Goal: Information Seeking & Learning: Learn about a topic

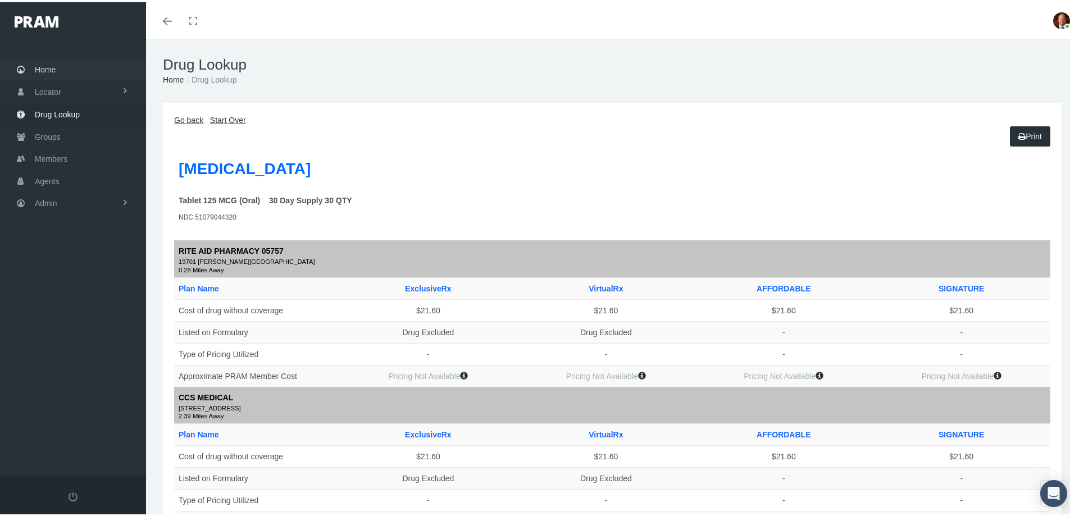
click at [49, 64] on span "Home" at bounding box center [45, 67] width 21 height 21
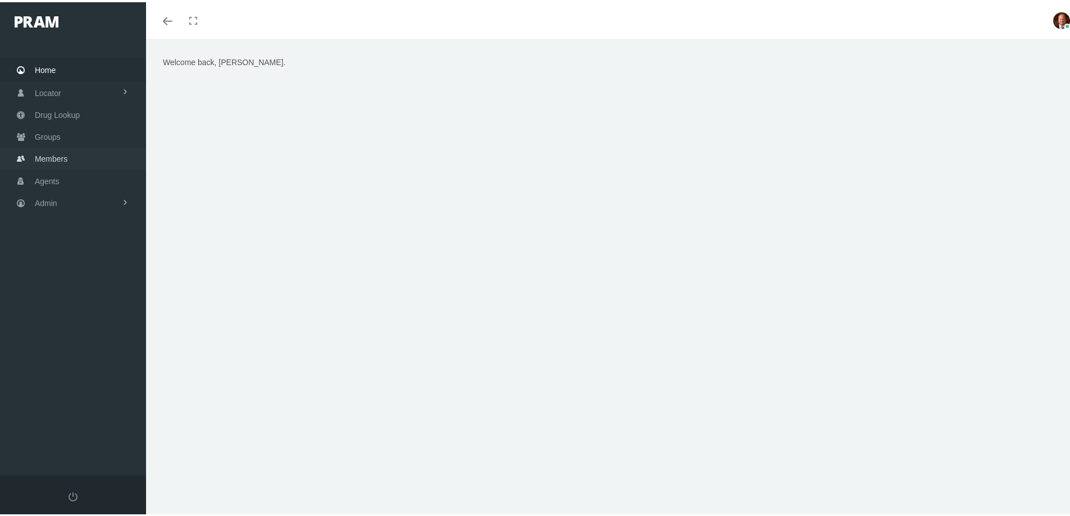
click at [53, 152] on span "Members" at bounding box center [51, 156] width 33 height 21
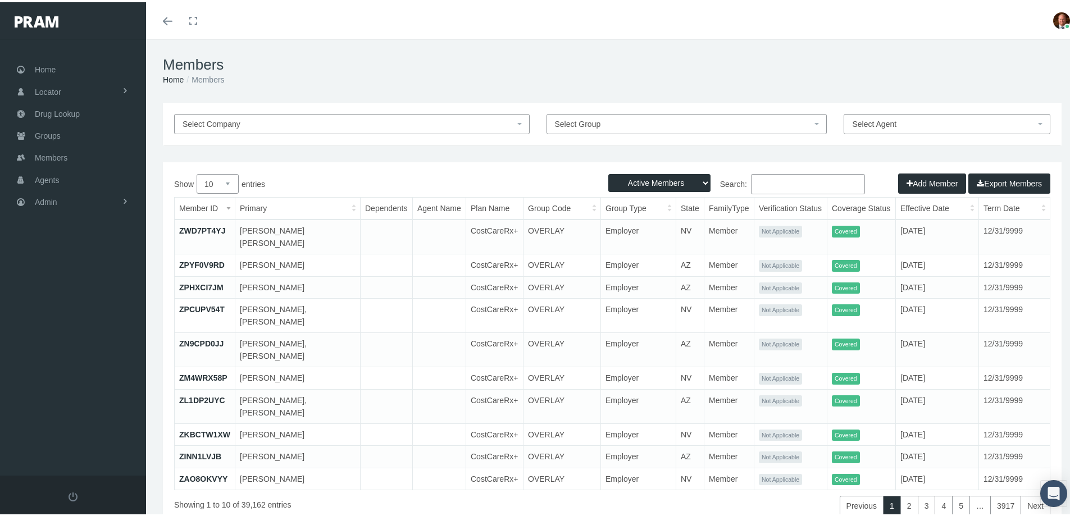
click at [697, 179] on select "Active Members Terminated Members Active & Terminated" at bounding box center [659, 181] width 102 height 18
select select "3"
click at [608, 172] on select "Active Members Terminated Members Active & Terminated" at bounding box center [659, 181] width 102 height 18
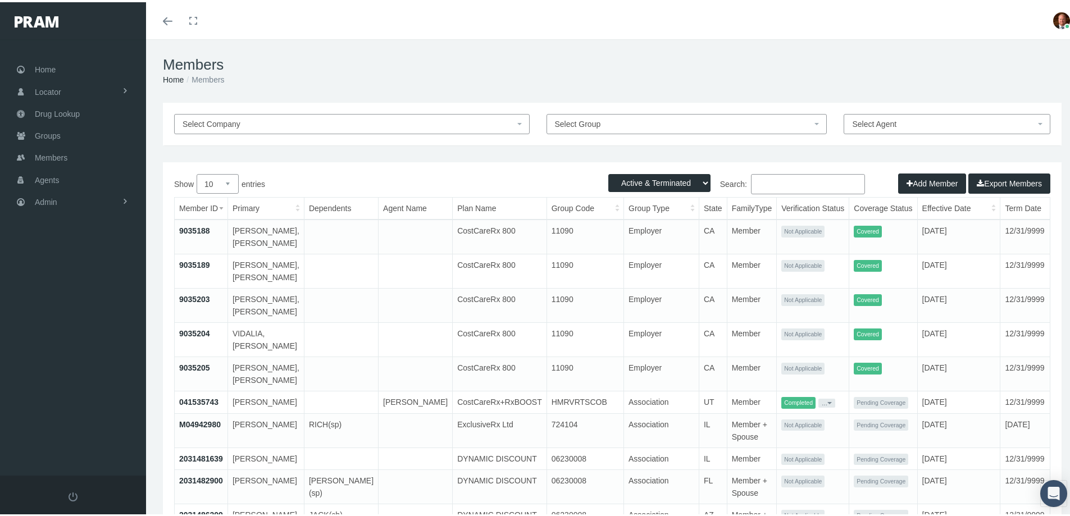
click at [768, 183] on input "Search:" at bounding box center [808, 182] width 114 height 20
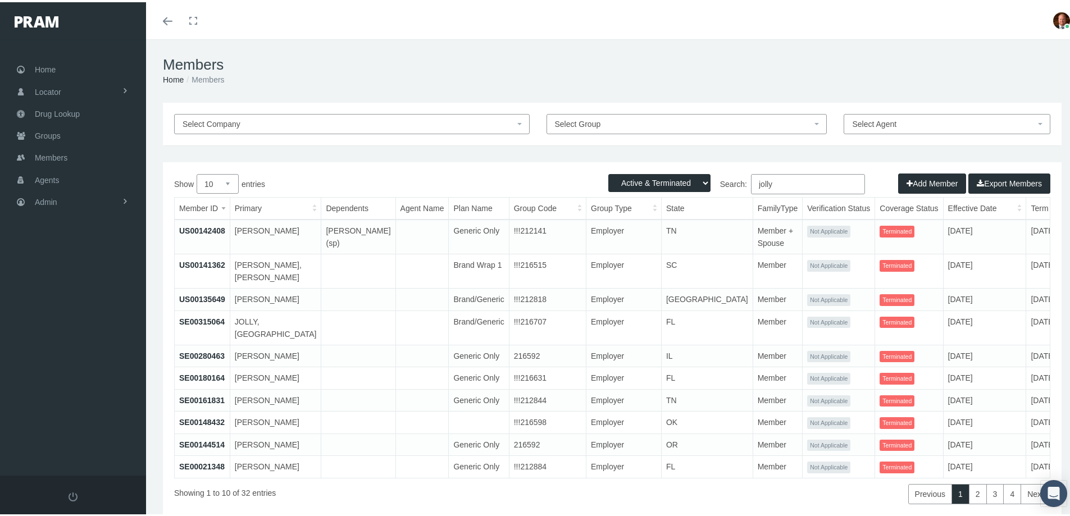
type input "jolly"
click at [230, 181] on select "10 25 50 100" at bounding box center [218, 182] width 42 height 20
select select "50"
click at [197, 172] on select "10 25 50 100" at bounding box center [218, 182] width 42 height 20
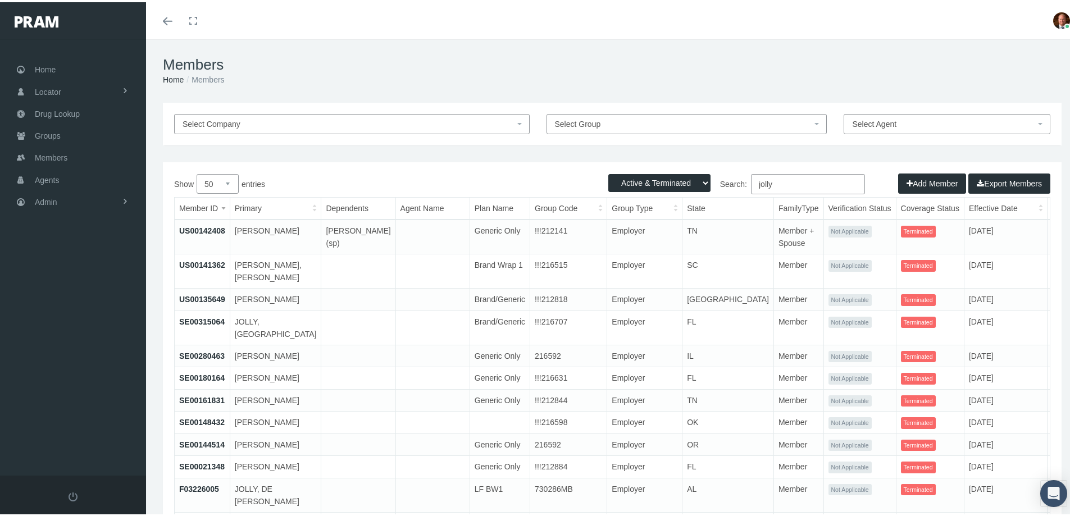
click at [293, 209] on th "Primary" at bounding box center [276, 207] width 92 height 22
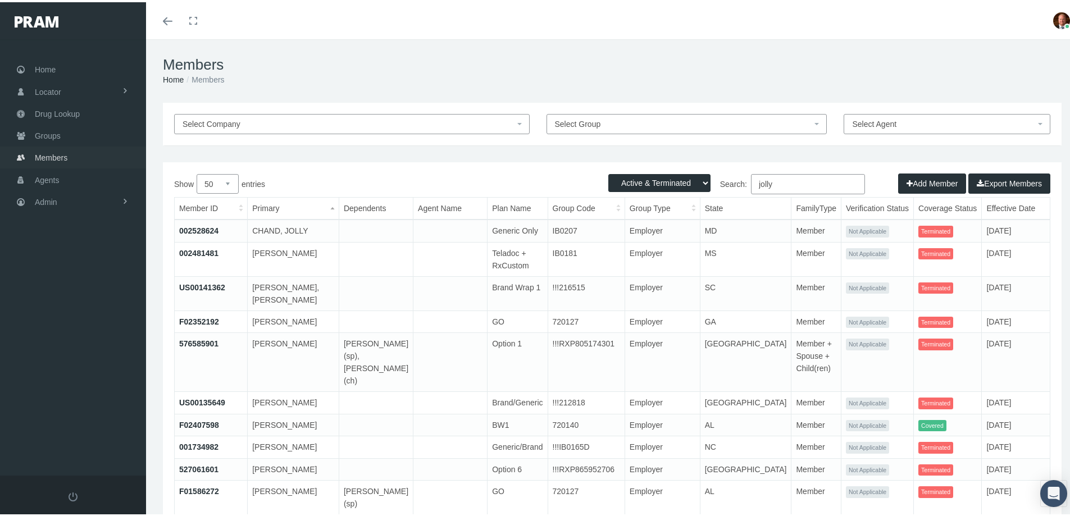
click at [56, 156] on span "Members" at bounding box center [51, 155] width 33 height 21
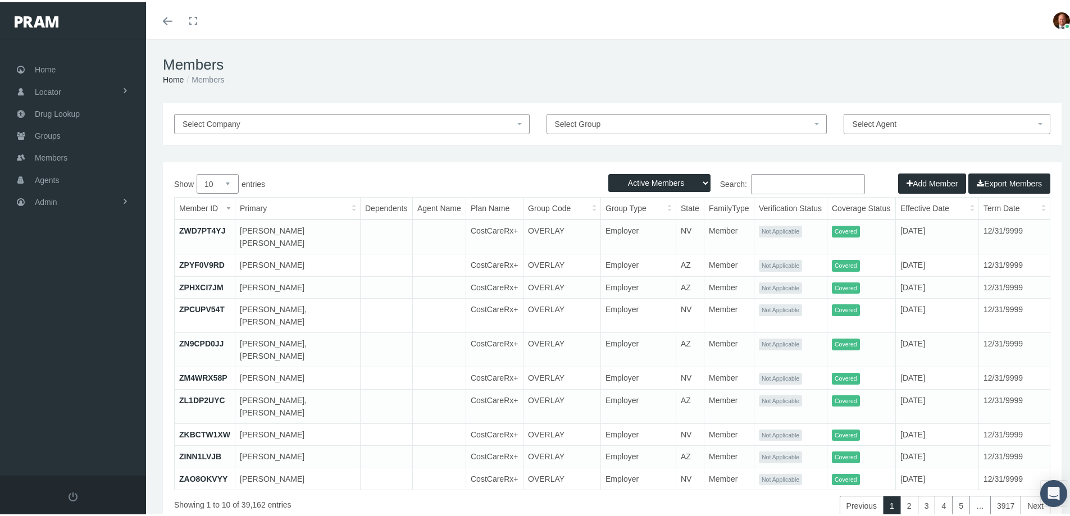
click at [780, 185] on input "Search:" at bounding box center [808, 182] width 114 height 20
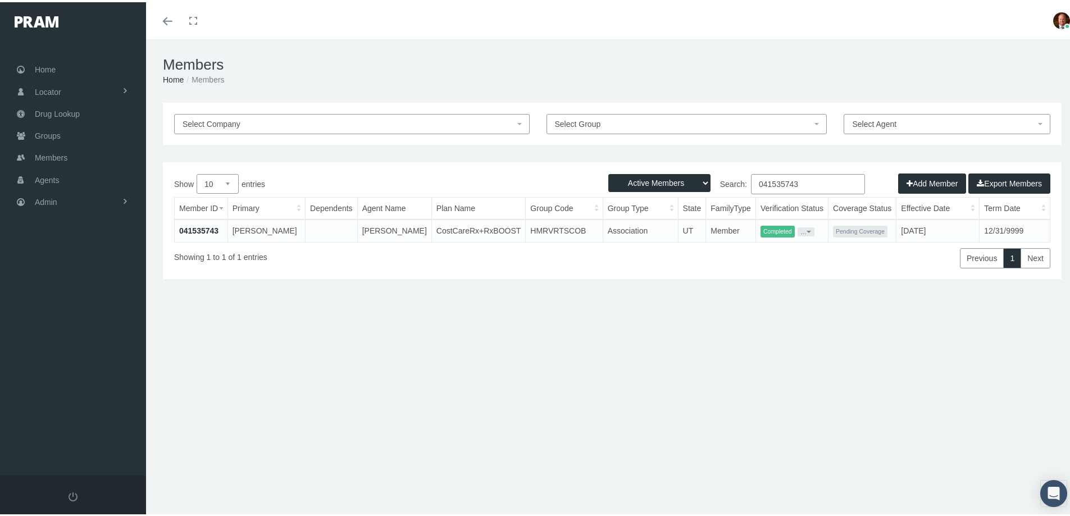
type input "041535743"
click at [201, 227] on link "041535743" at bounding box center [198, 228] width 39 height 9
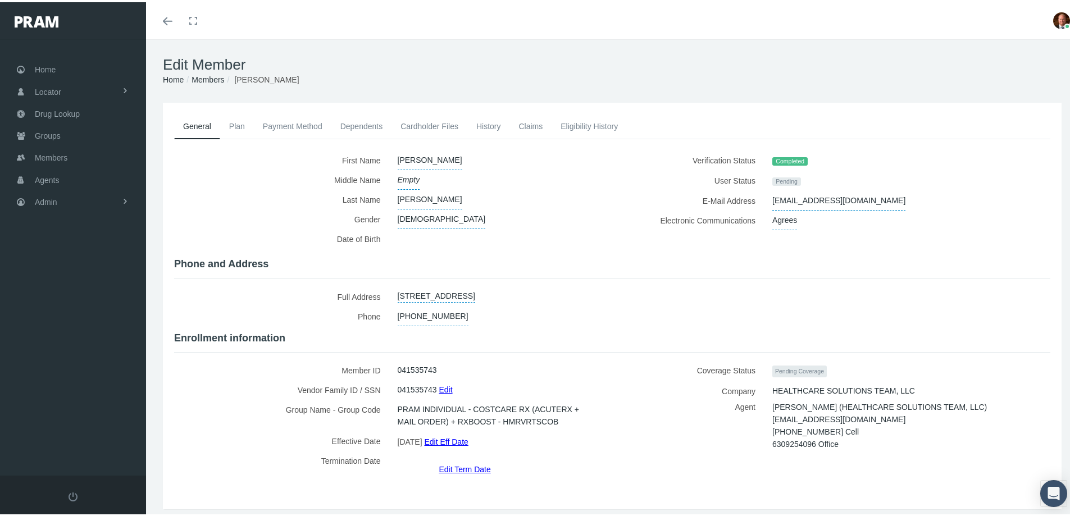
click at [454, 439] on link "Edit Eff Date" at bounding box center [446, 440] width 44 height 16
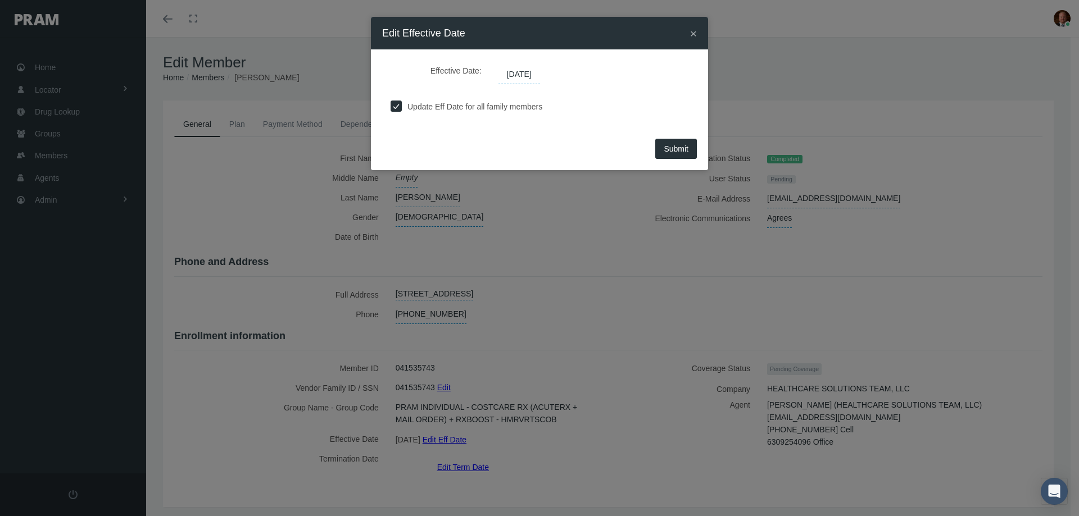
click at [540, 73] on span "11/01/2025" at bounding box center [519, 74] width 42 height 19
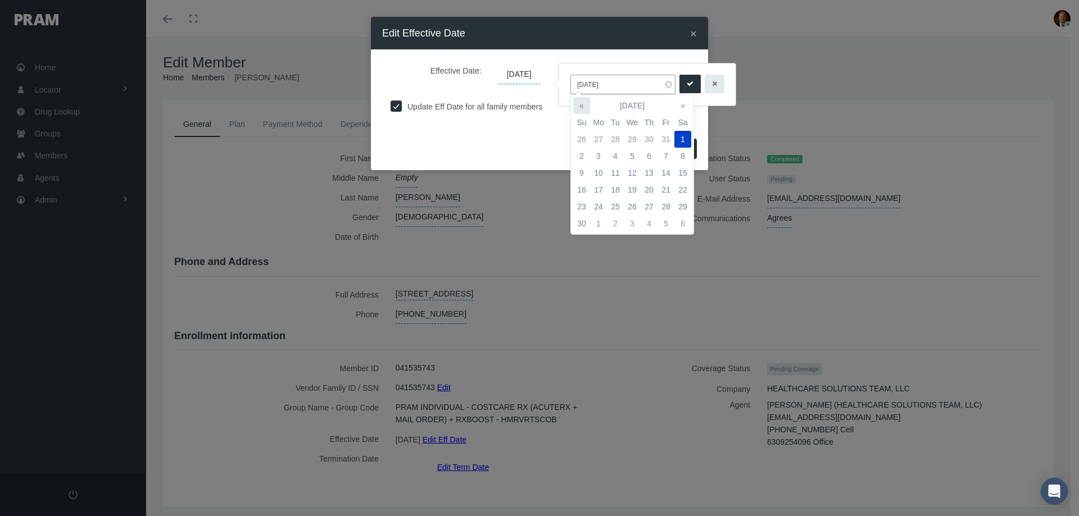
click at [581, 107] on th "«" at bounding box center [581, 105] width 17 height 17
click at [632, 175] on td "15" at bounding box center [632, 173] width 17 height 17
type input "10/15/2025"
click at [689, 85] on icon "submit" at bounding box center [690, 84] width 7 height 11
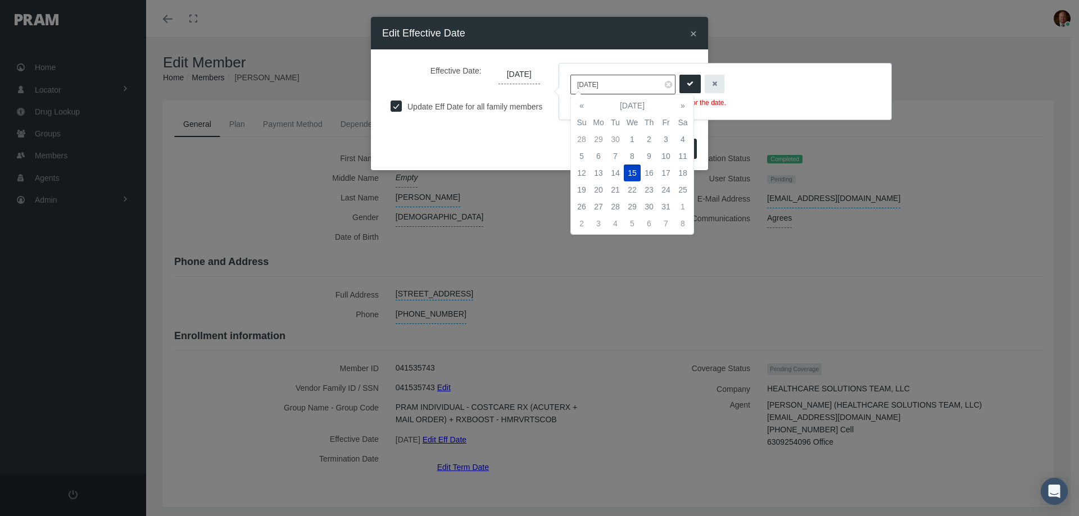
click at [782, 92] on div "10/15/2025 Please select the first day of any month for the date." at bounding box center [725, 92] width 310 height 34
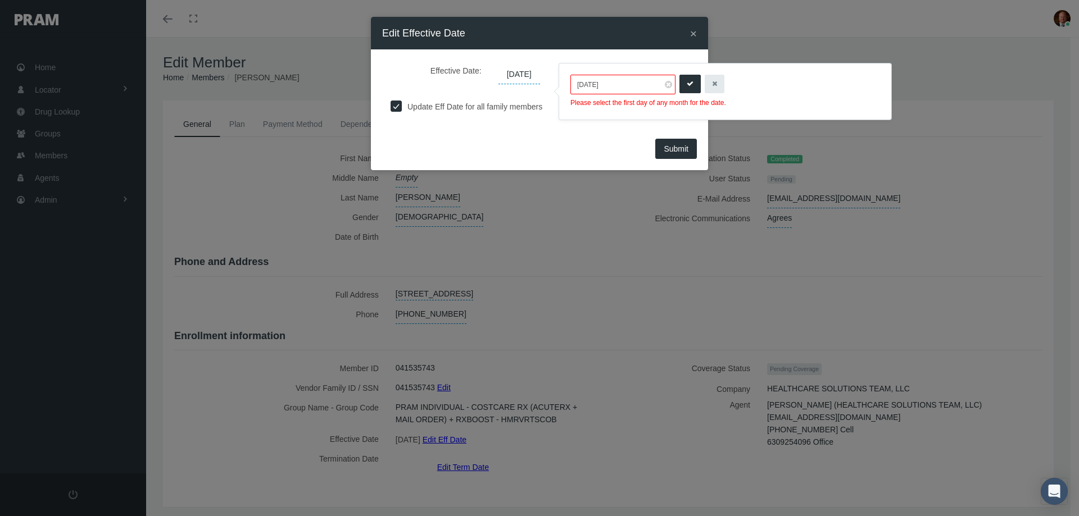
click at [715, 87] on icon "button" at bounding box center [714, 84] width 5 height 11
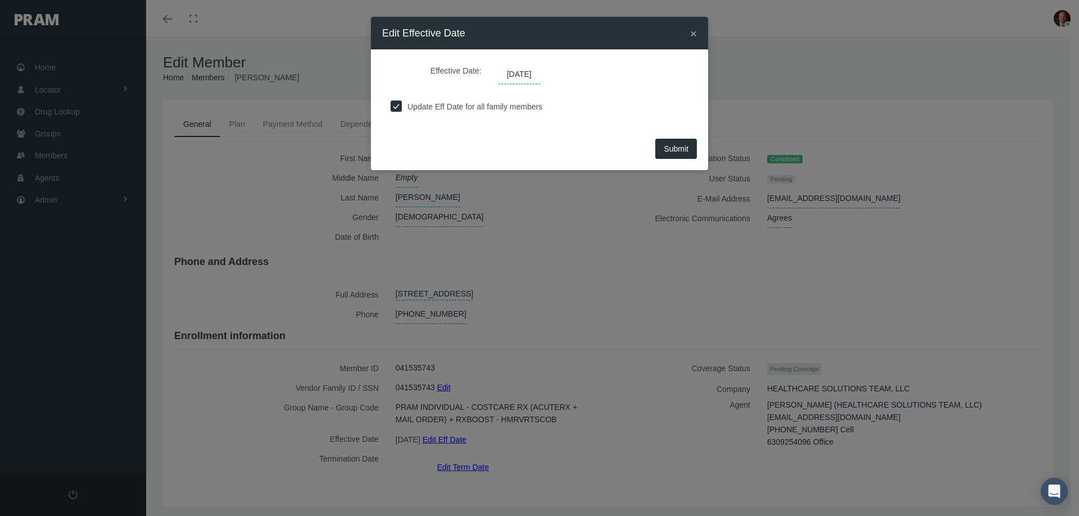
click at [691, 34] on span "×" at bounding box center [693, 33] width 7 height 13
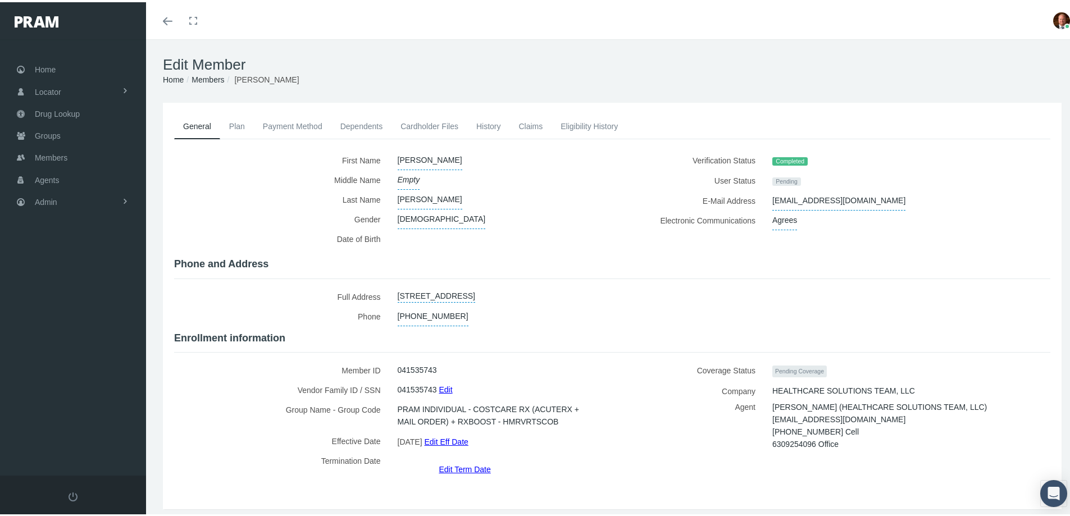
click at [190, 410] on label "Group Name - Group Code" at bounding box center [281, 413] width 215 height 31
click at [52, 66] on span "Home" at bounding box center [45, 67] width 21 height 21
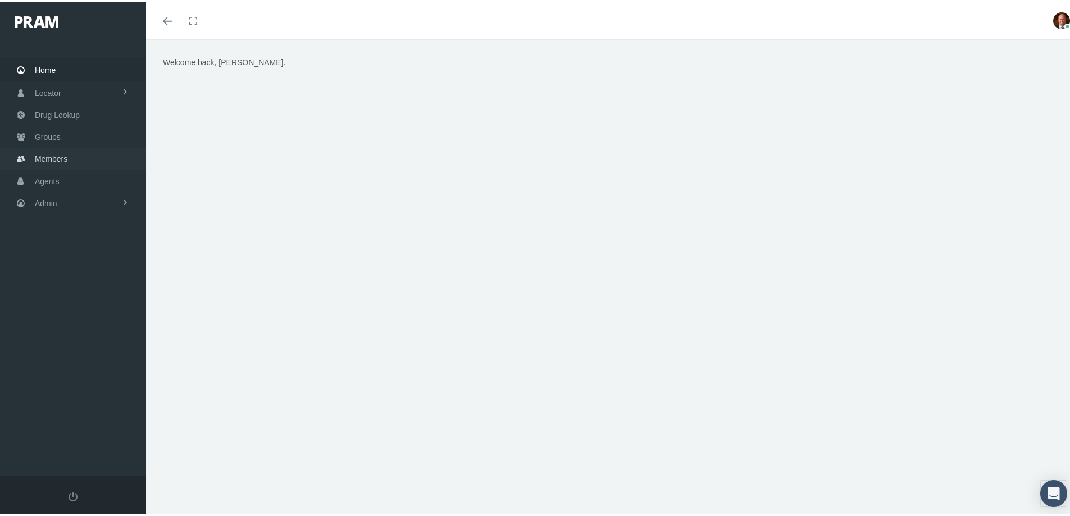
click at [47, 161] on span "Members" at bounding box center [51, 156] width 33 height 21
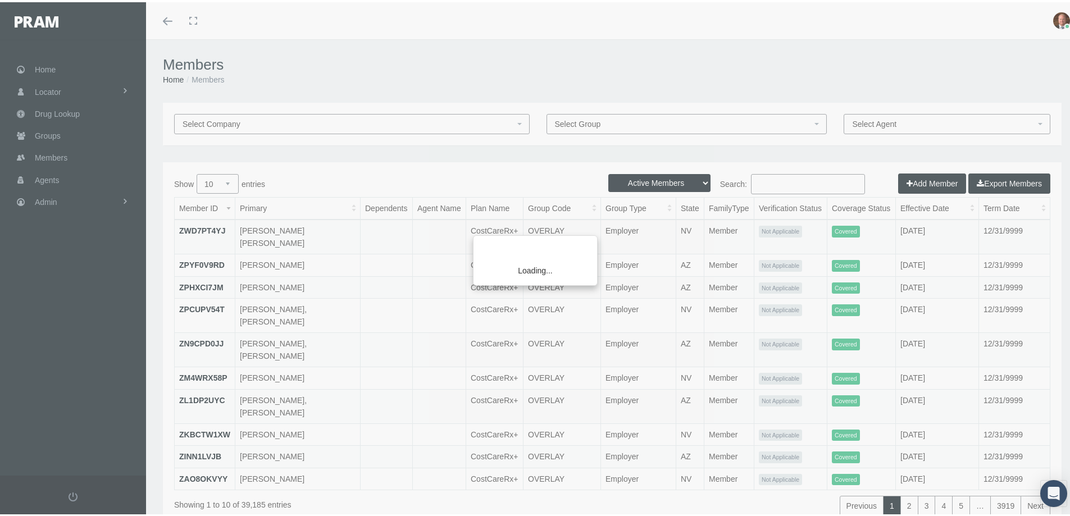
click at [807, 181] on div "Loading..." at bounding box center [535, 258] width 1070 height 516
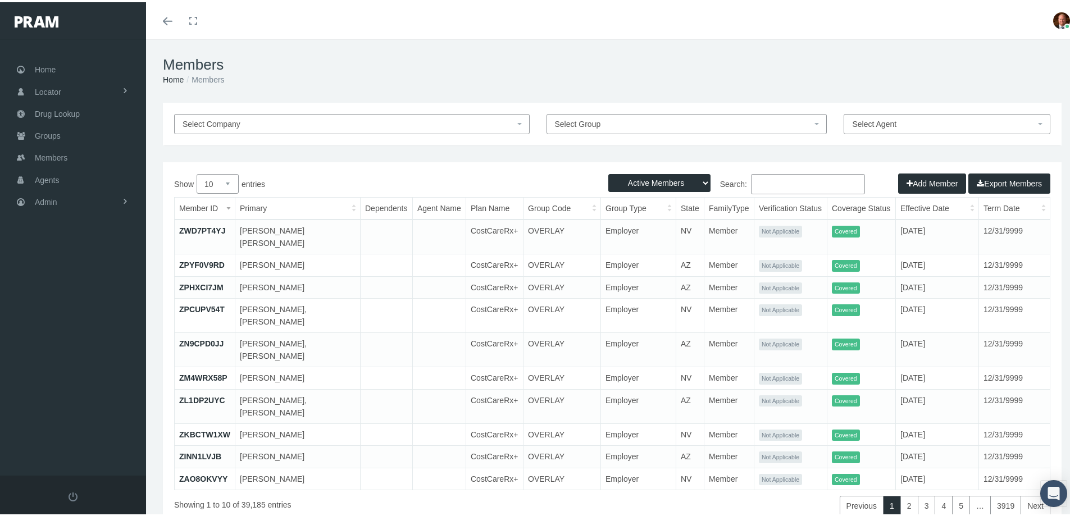
click at [807, 181] on input "Search:" at bounding box center [808, 182] width 114 height 20
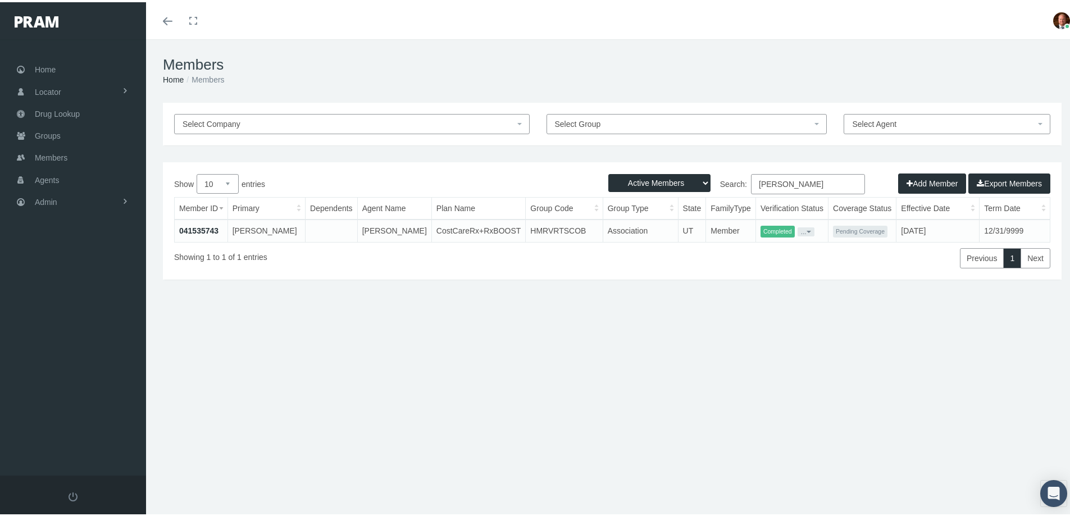
type input "jolley"
click at [196, 226] on link "041535743" at bounding box center [198, 228] width 39 height 9
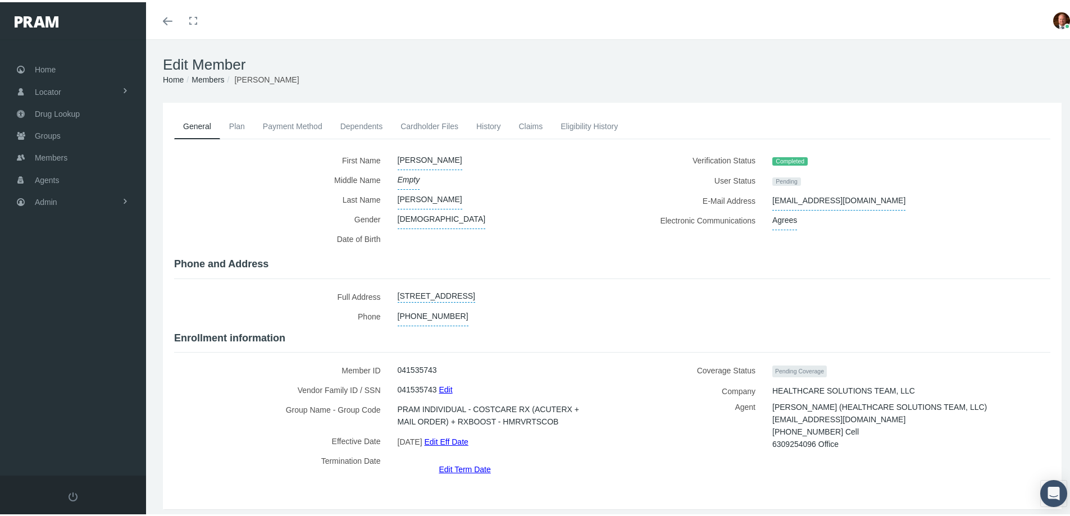
click at [457, 432] on link "Edit Eff Date" at bounding box center [446, 440] width 44 height 16
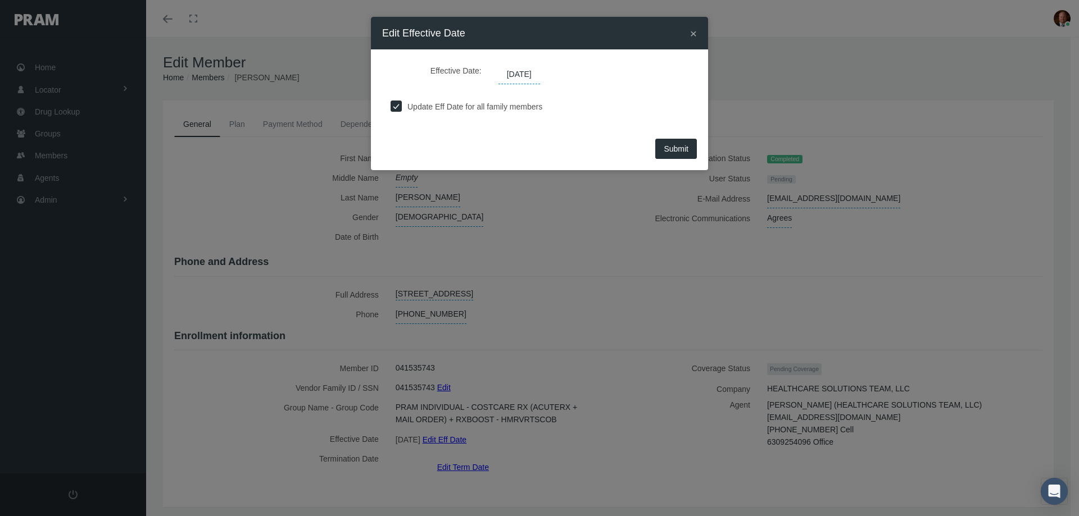
click at [540, 76] on span "[DATE]" at bounding box center [519, 74] width 42 height 19
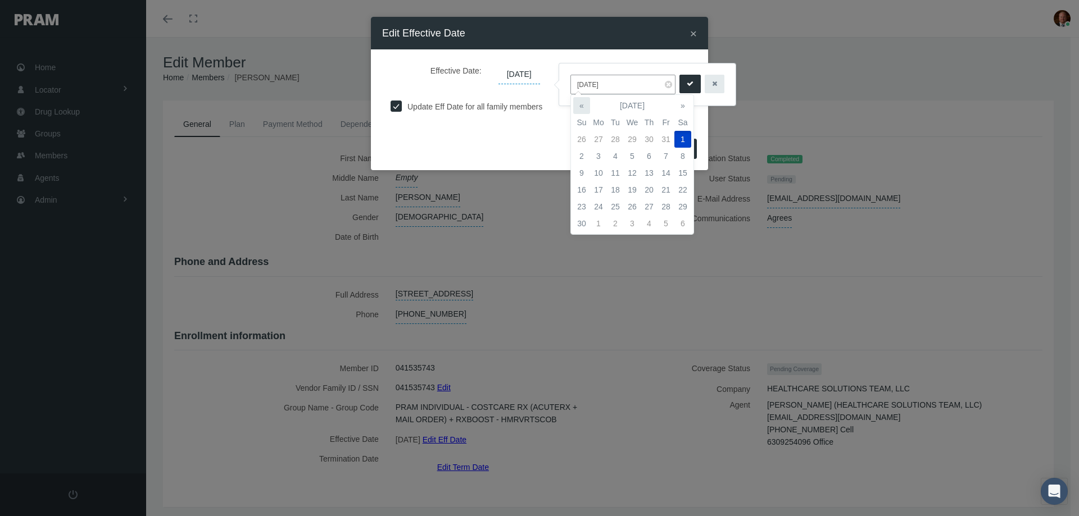
click at [586, 106] on th "«" at bounding box center [581, 105] width 17 height 17
click at [631, 140] on td "1" at bounding box center [632, 139] width 17 height 17
type input "10/01/2025"
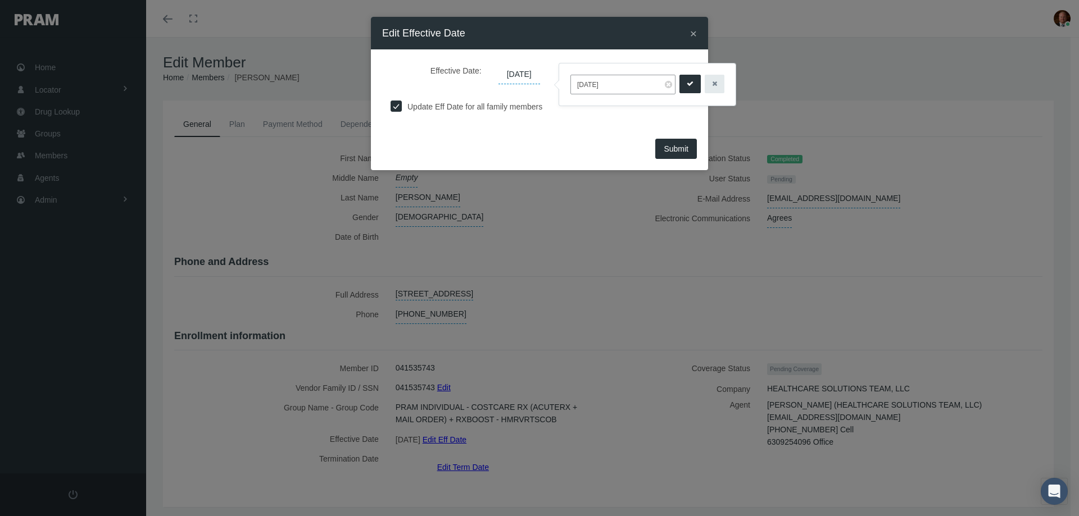
click at [687, 83] on icon "submit" at bounding box center [690, 84] width 7 height 11
click at [665, 146] on span "Submit" at bounding box center [676, 148] width 25 height 9
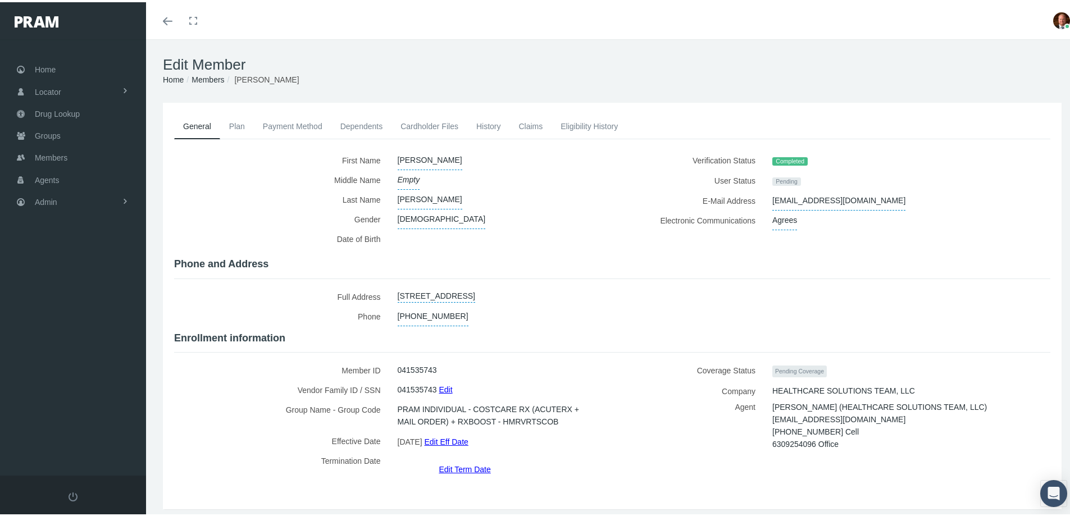
click at [490, 124] on link "History" at bounding box center [488, 124] width 43 height 25
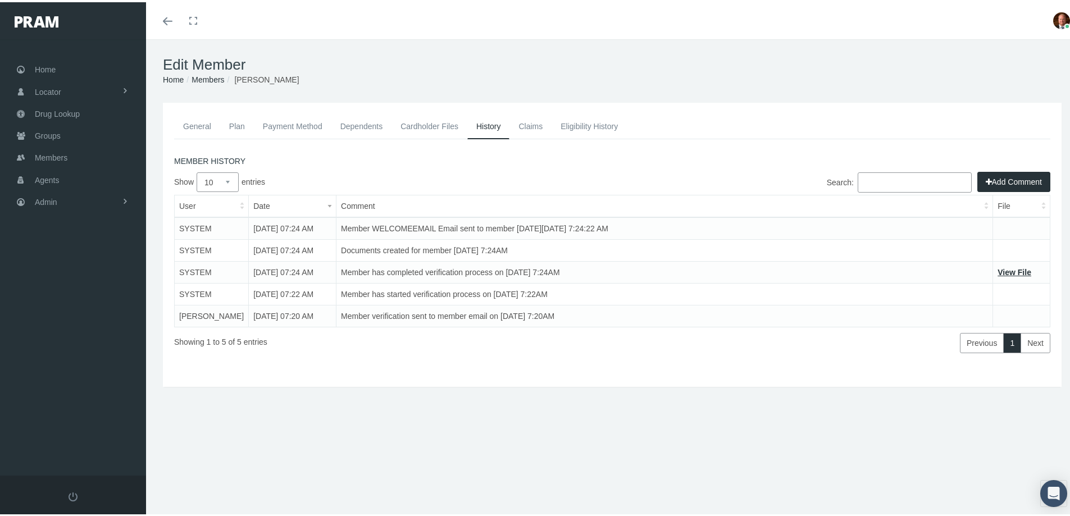
click at [987, 177] on button "Add Comment" at bounding box center [1014, 180] width 73 height 20
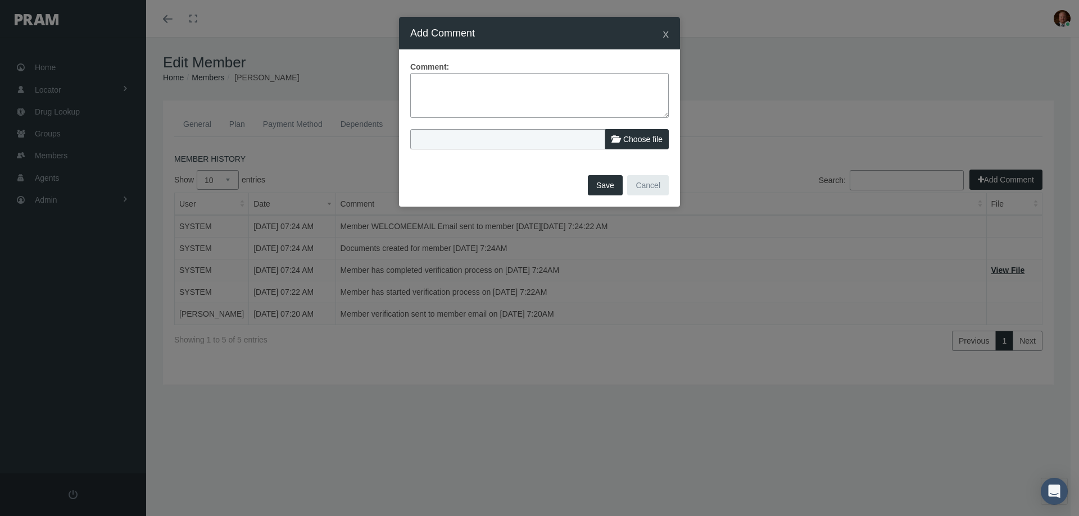
click at [533, 96] on textarea at bounding box center [539, 95] width 258 height 45
type textarea "Agent reached out to backdate."
click at [639, 142] on span "Choose file" at bounding box center [642, 139] width 39 height 9
click at [559, 142] on input "Choose file" at bounding box center [484, 137] width 149 height 16
type input "C:\fakepath\Christopher Jolley - request to backdate 10-7-2025.jpg"
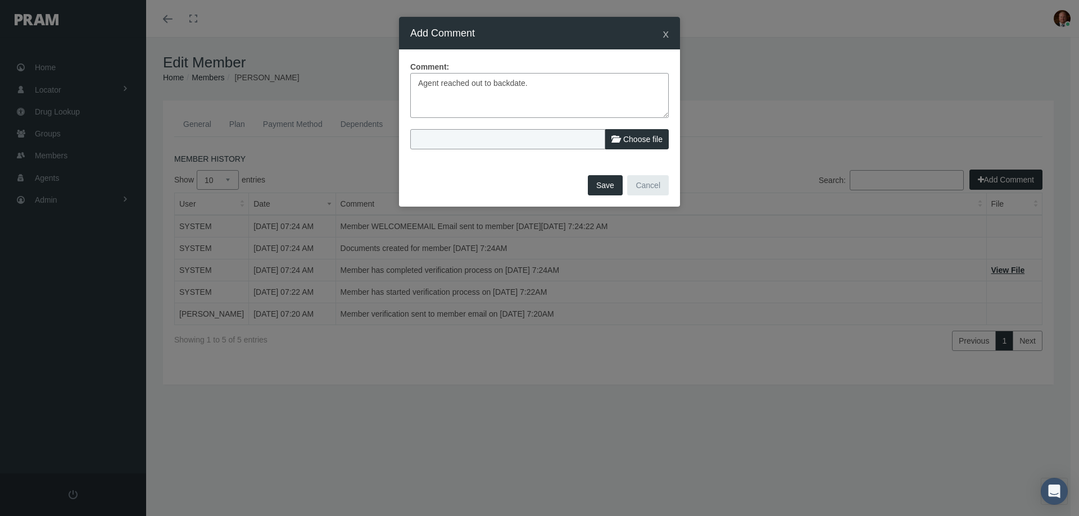
type input "Christopher Jolley - request to backdate 10-7-2025.jpg"
click at [605, 183] on button "Save" at bounding box center [605, 185] width 35 height 20
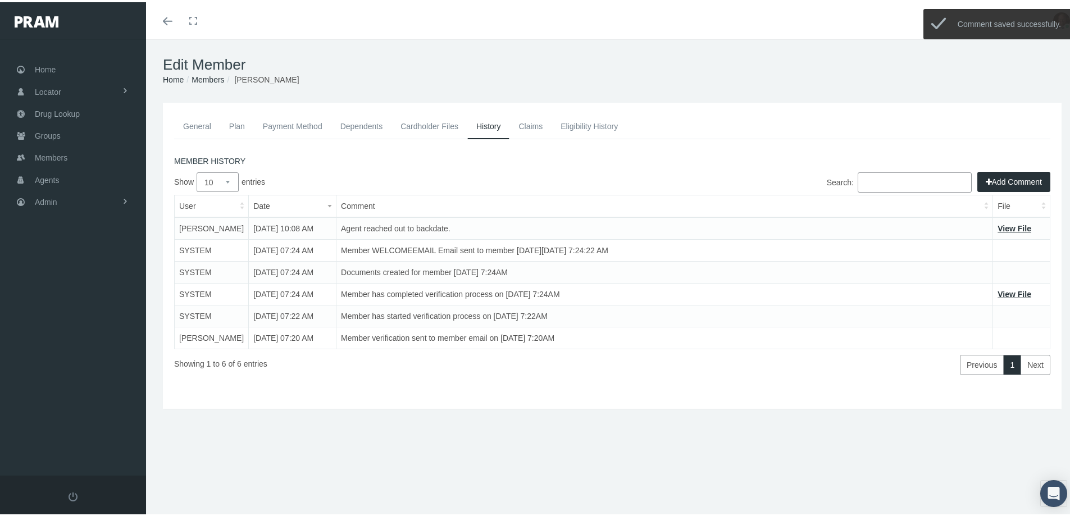
click at [204, 125] on link "General" at bounding box center [197, 124] width 46 height 25
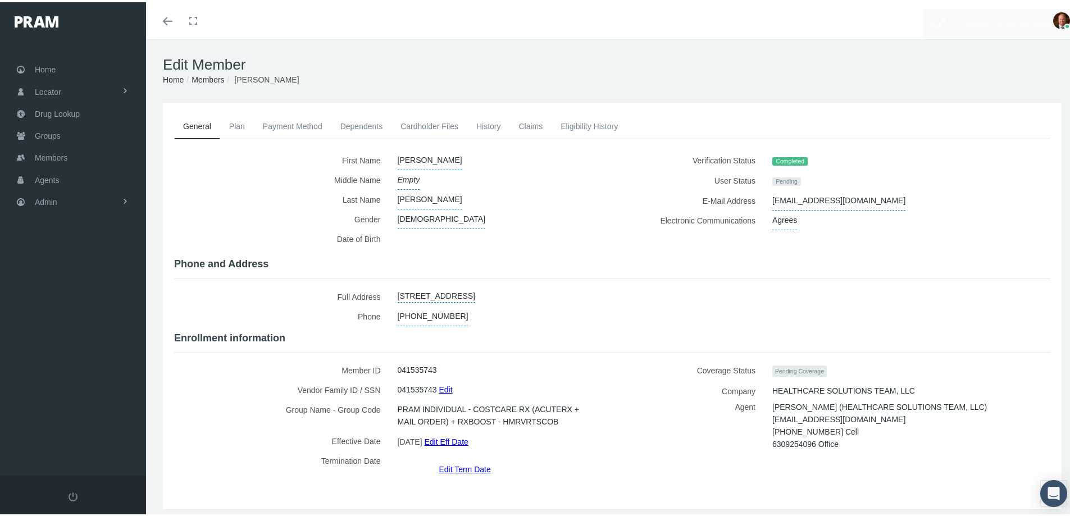
click at [285, 129] on link "Payment Method" at bounding box center [293, 124] width 78 height 25
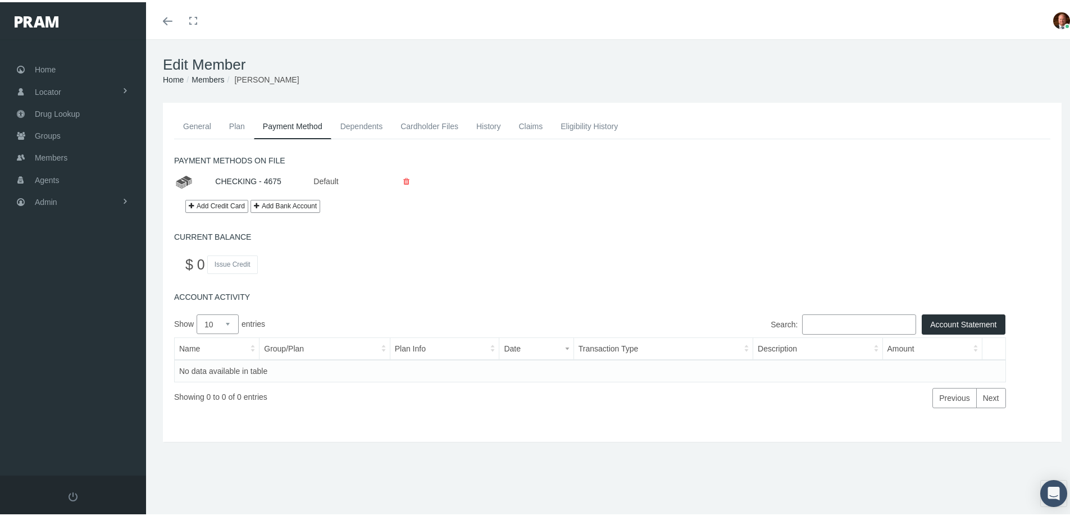
click at [192, 126] on link "General" at bounding box center [197, 124] width 46 height 25
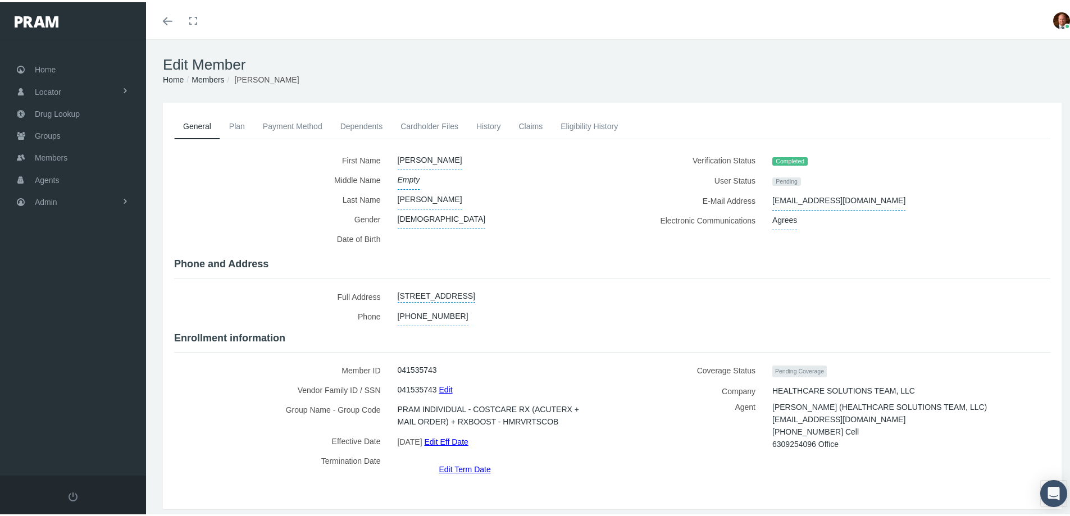
click at [424, 120] on link "Cardholder Files" at bounding box center [430, 124] width 76 height 25
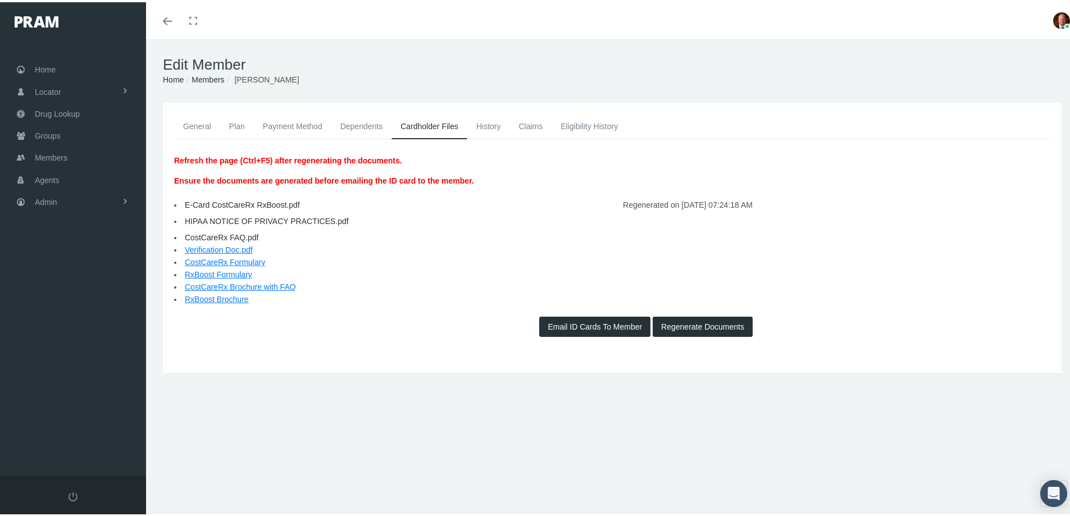
click at [686, 323] on button "Regenerate Documents" at bounding box center [703, 325] width 100 height 20
click at [245, 203] on link "E-Card CostCareRx RxBoost.pdf" at bounding box center [242, 202] width 115 height 9
click at [374, 246] on li "Verification Doc.pdf" at bounding box center [612, 248] width 876 height 12
click at [199, 122] on link "General" at bounding box center [197, 124] width 46 height 25
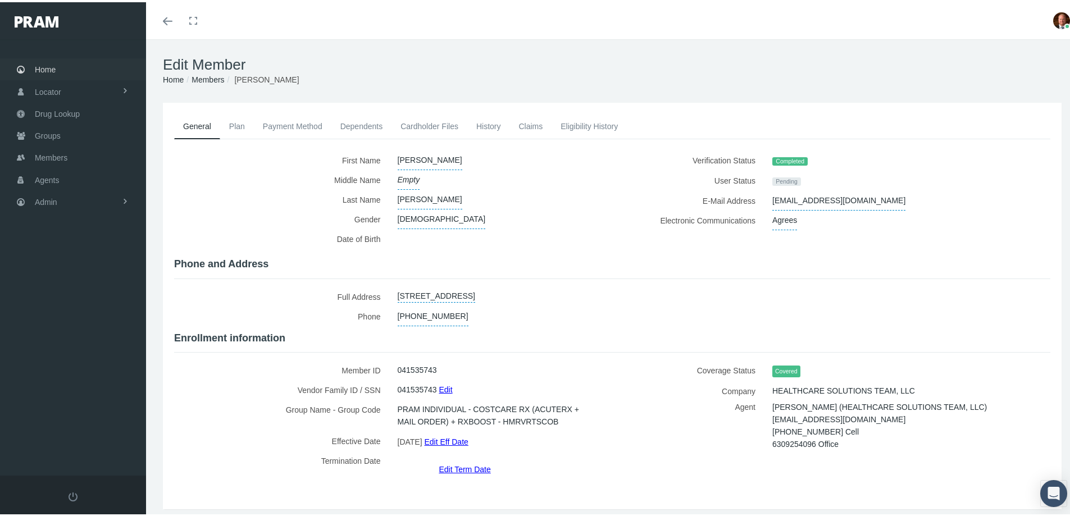
click at [51, 67] on span "Home" at bounding box center [45, 67] width 21 height 21
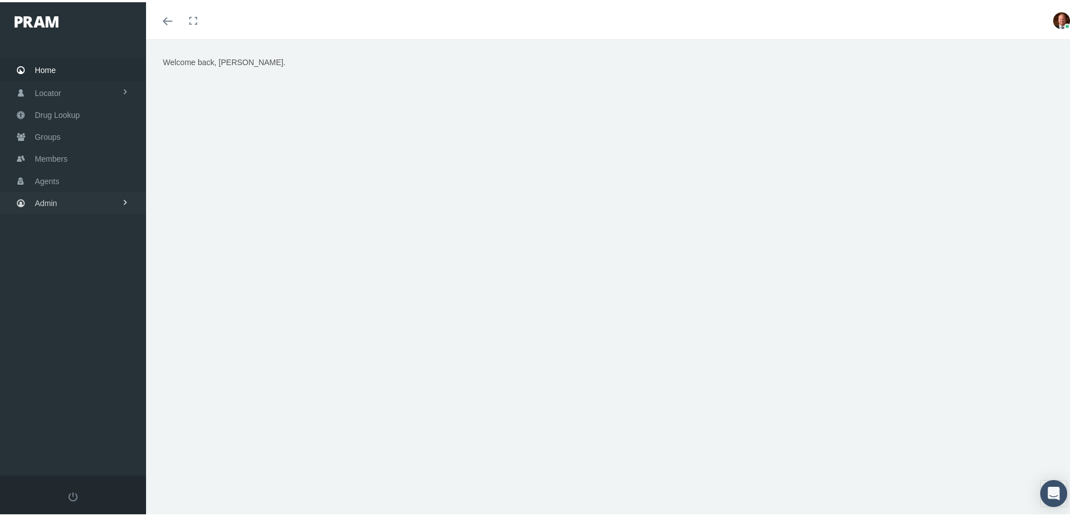
click at [40, 202] on span "Admin" at bounding box center [46, 200] width 22 height 21
click at [59, 271] on span "Claims" at bounding box center [58, 267] width 24 height 19
click at [72, 369] on span "All Claims" at bounding box center [61, 369] width 35 height 19
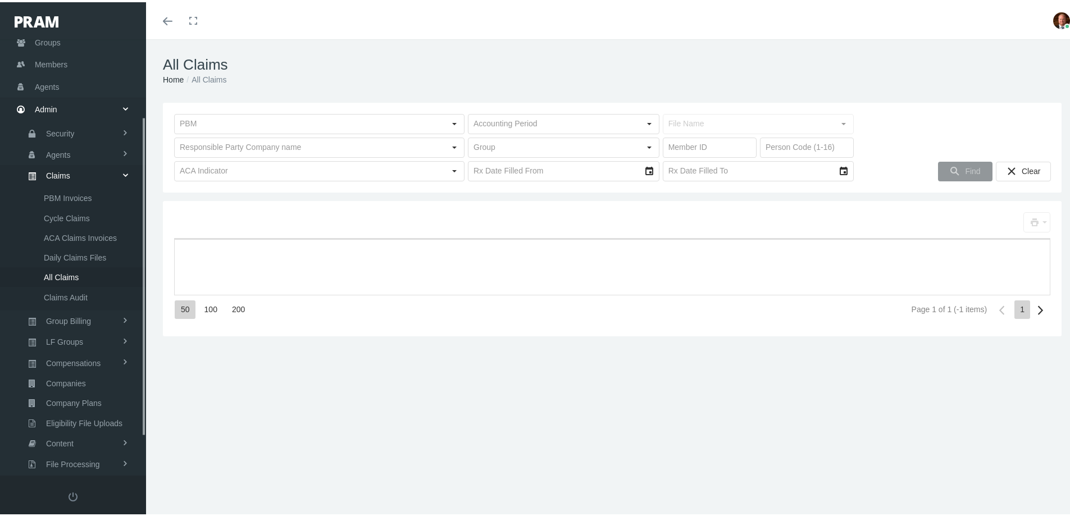
scroll to position [158, 0]
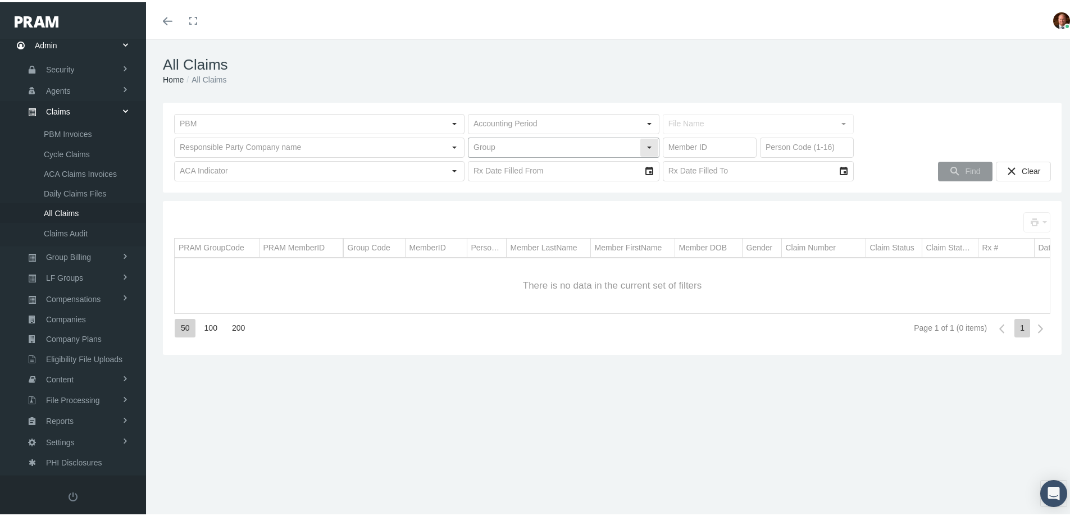
click at [512, 147] on input "text" at bounding box center [554, 145] width 171 height 19
type input "!!!IB0165A - TRUCKERS SERVICE CHOICE (INACTIVE)"
click at [520, 211] on div "Data grid toolbar" at bounding box center [612, 220] width 876 height 20
click at [528, 147] on input "text" at bounding box center [554, 145] width 171 height 19
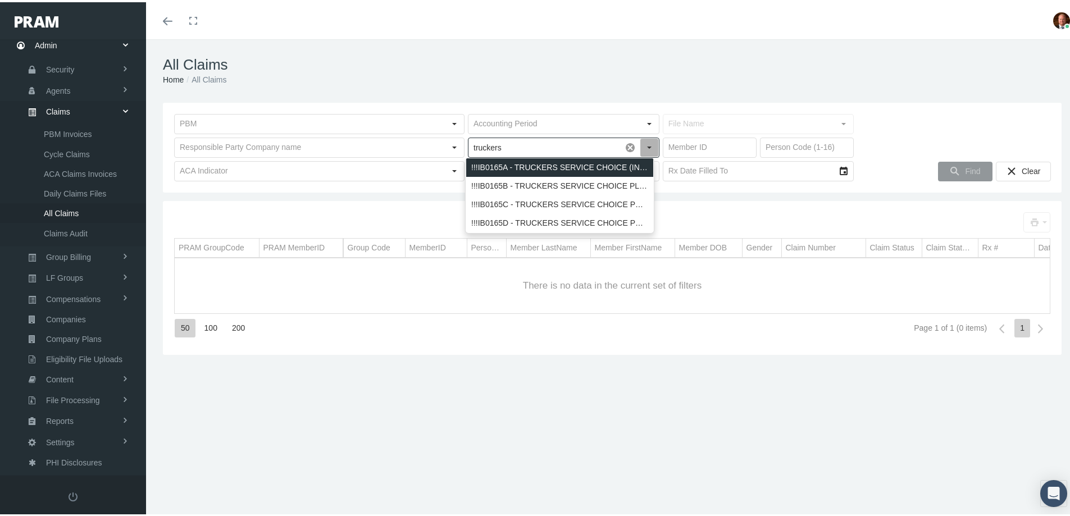
type input "truckers"
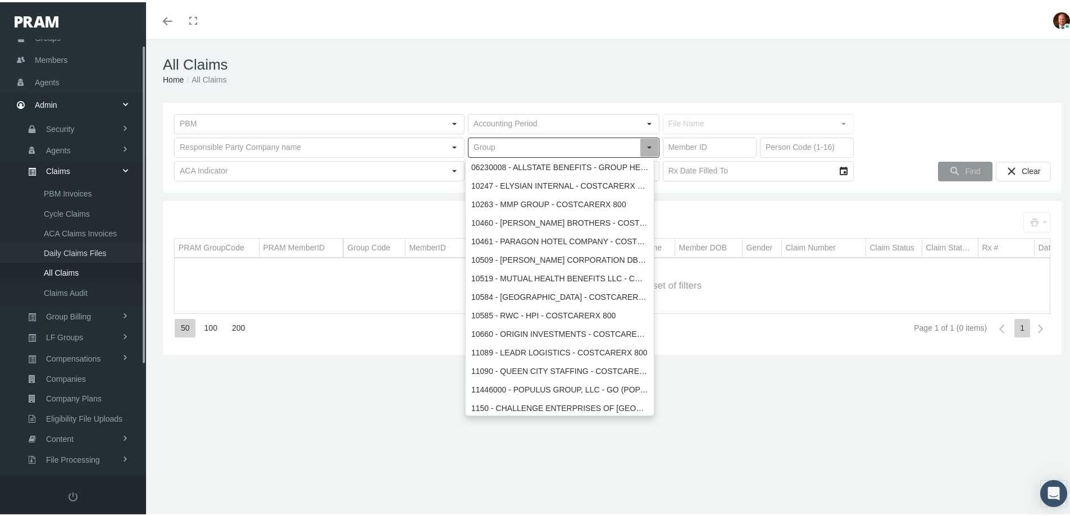
scroll to position [0, 0]
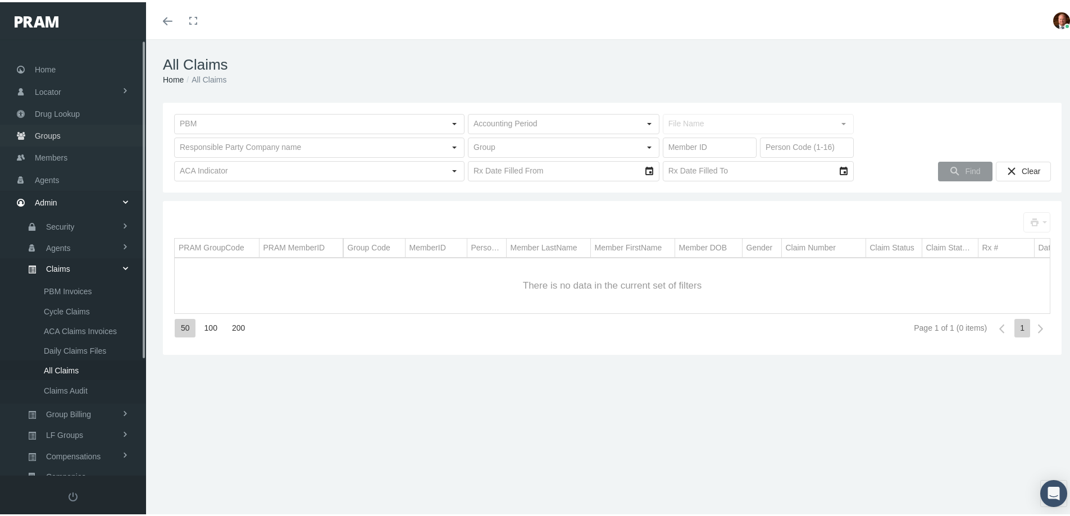
click at [51, 135] on span "Groups" at bounding box center [48, 133] width 26 height 21
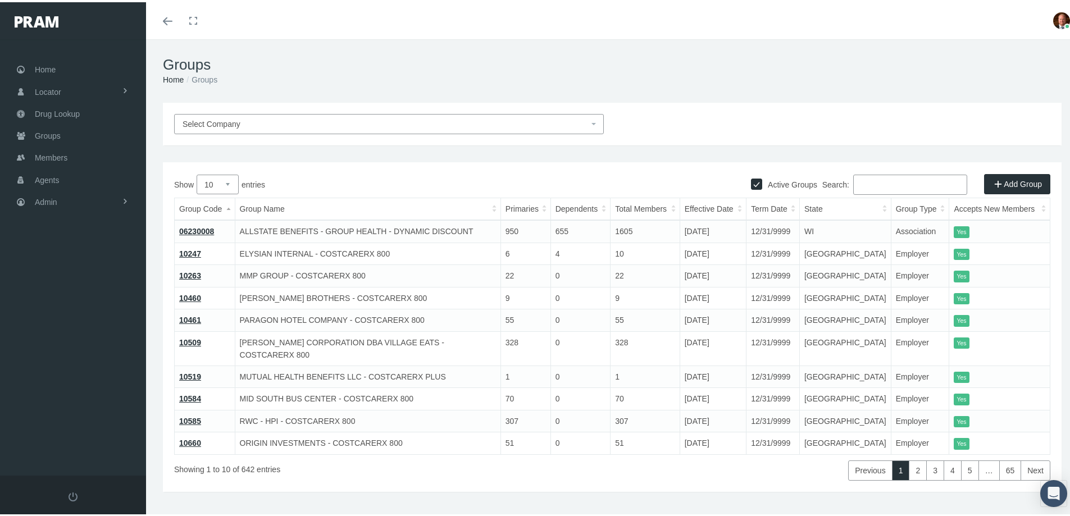
click at [879, 187] on input "Search:" at bounding box center [910, 182] width 114 height 20
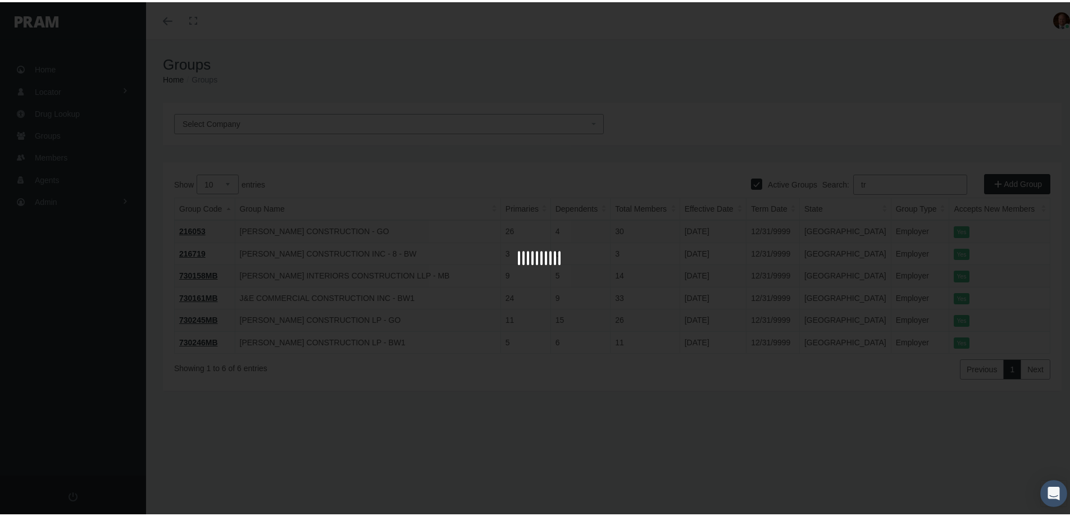
type input "t"
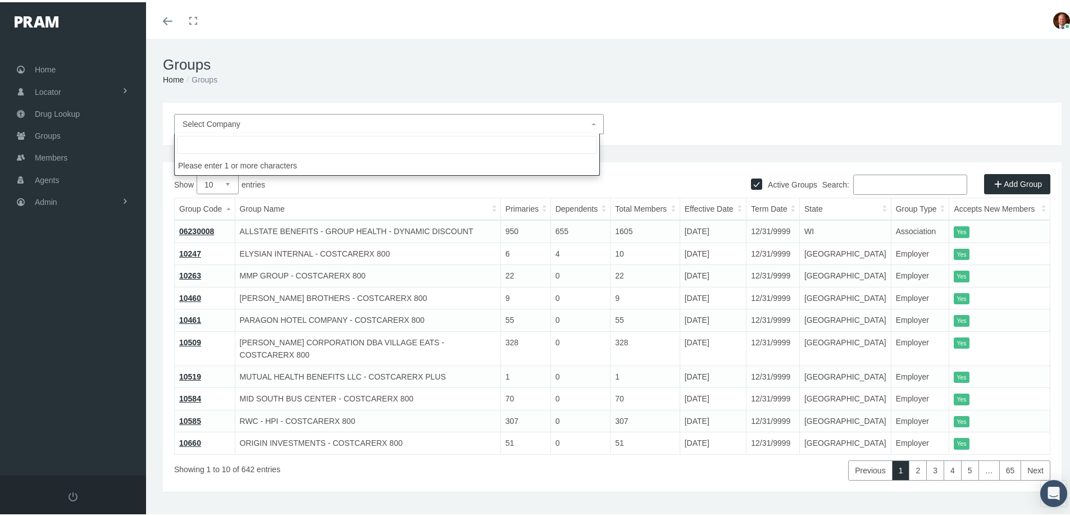
click at [281, 124] on span "Select Company" at bounding box center [386, 122] width 406 height 12
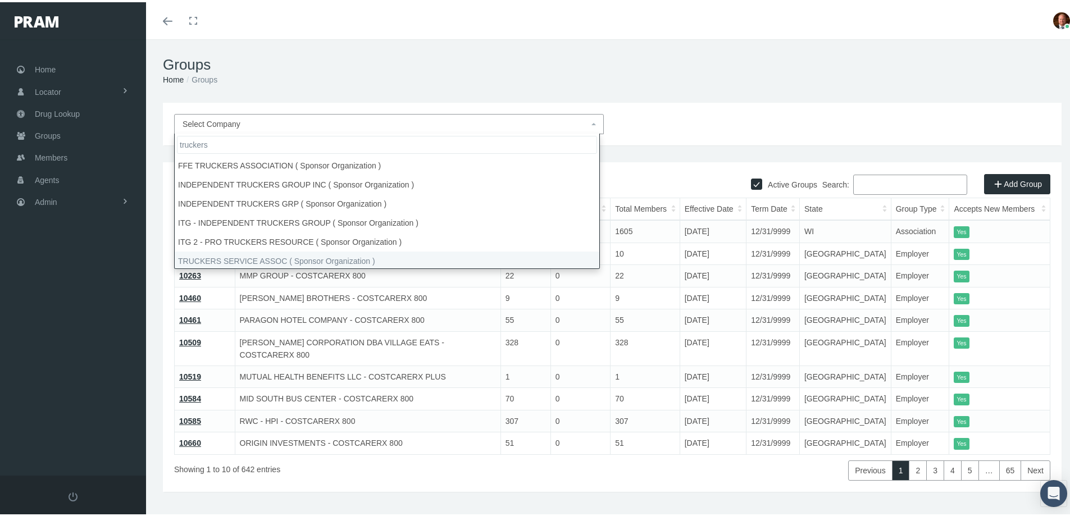
type input "truckers"
select select "2988"
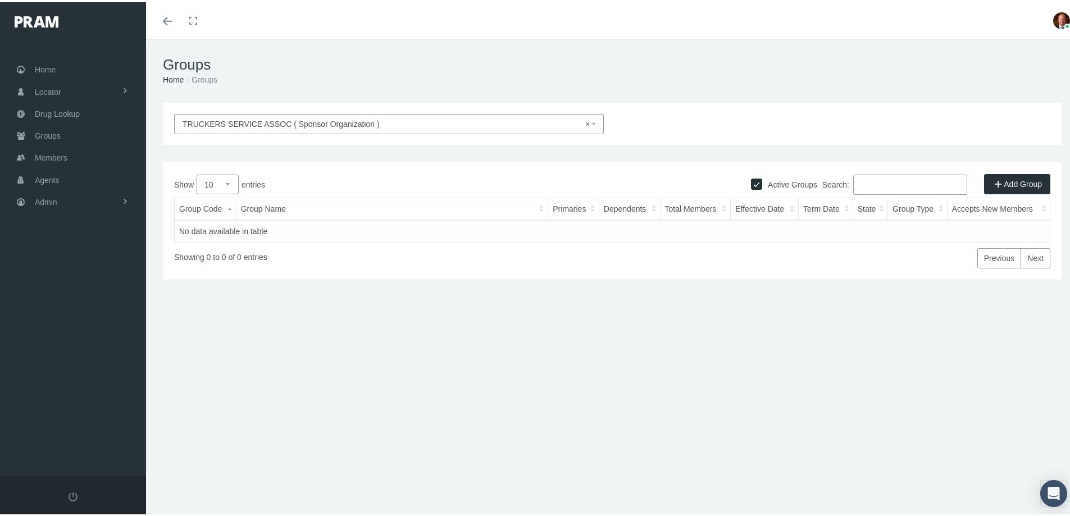
click at [365, 126] on span "× TRUCKERS SERVICE ASSOC ( Sponsor Organization )" at bounding box center [386, 122] width 406 height 12
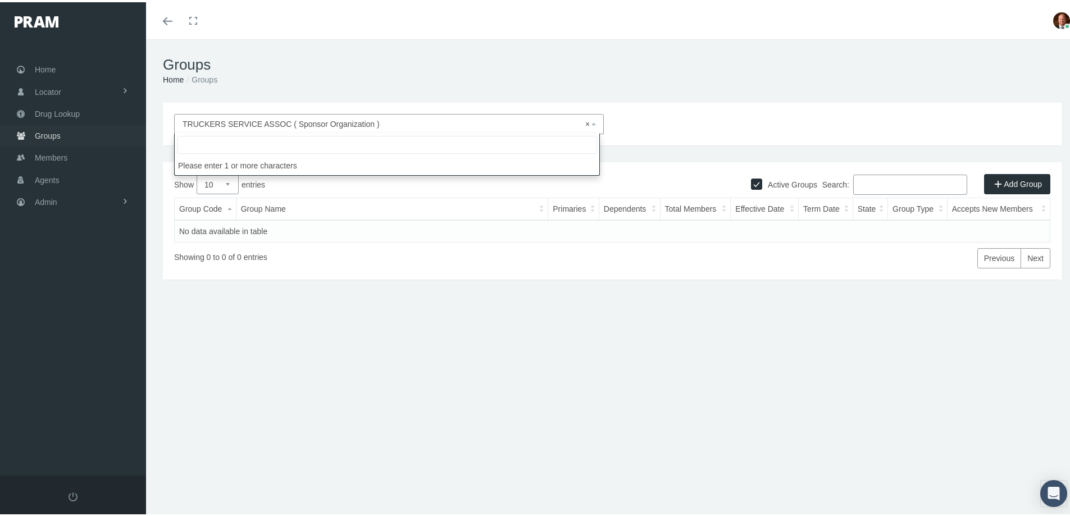
click at [52, 134] on span "Groups" at bounding box center [48, 133] width 26 height 21
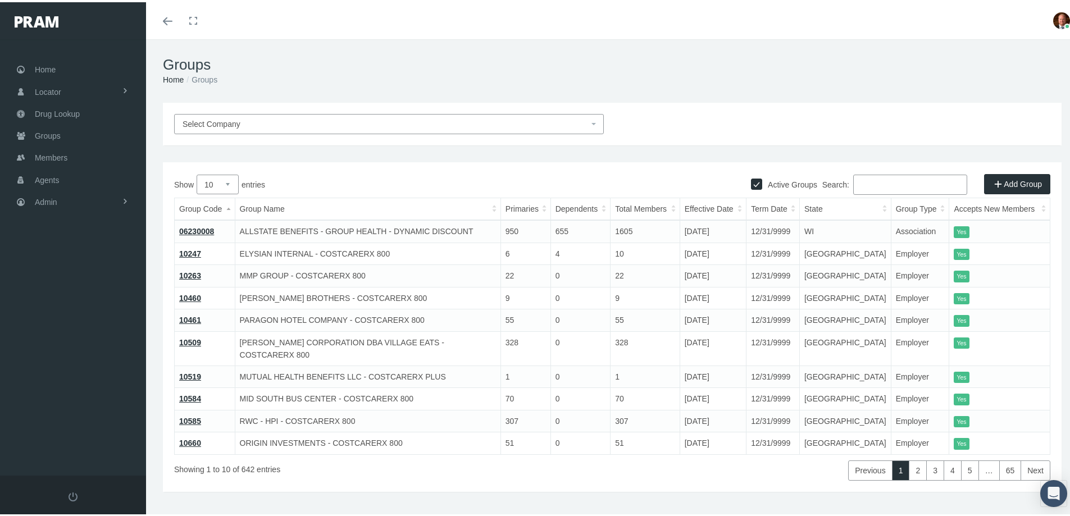
click at [751, 183] on input "Active Groups" at bounding box center [756, 180] width 11 height 11
checkbox input "false"
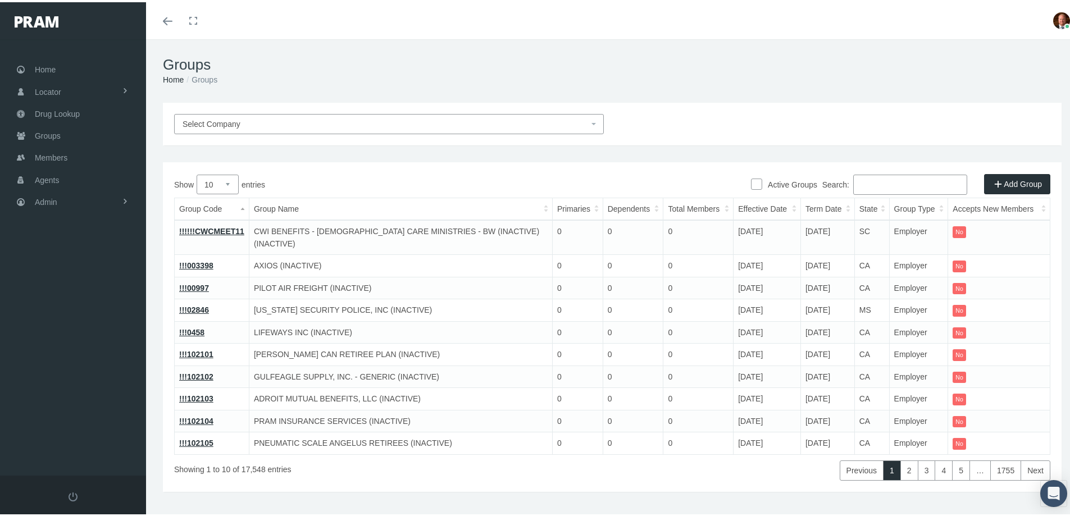
click at [870, 183] on input "Search:" at bounding box center [910, 182] width 114 height 20
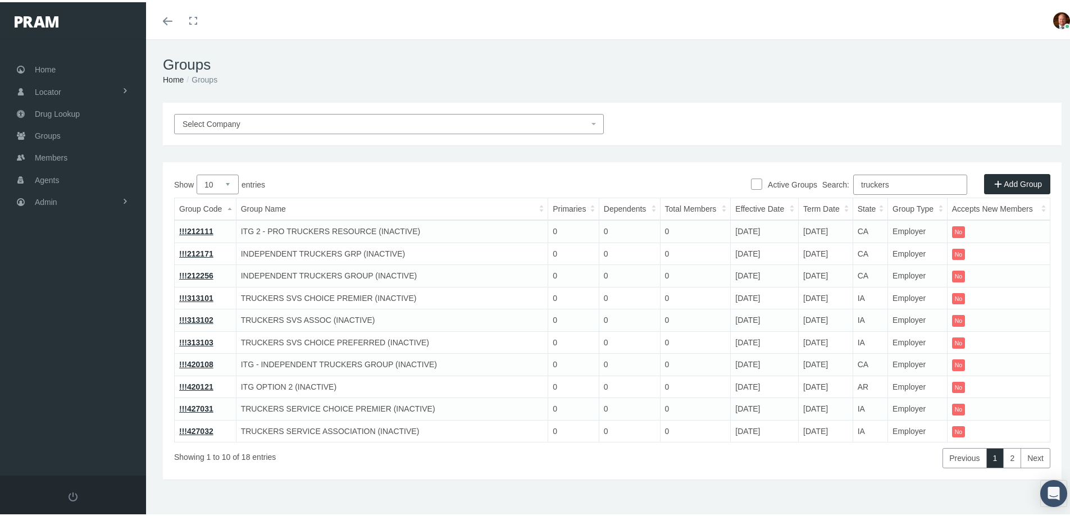
type input "truckers"
click at [228, 179] on select "10 25 50 100" at bounding box center [218, 182] width 42 height 20
select select "50"
click at [197, 172] on select "10 25 50 100" at bounding box center [218, 182] width 42 height 20
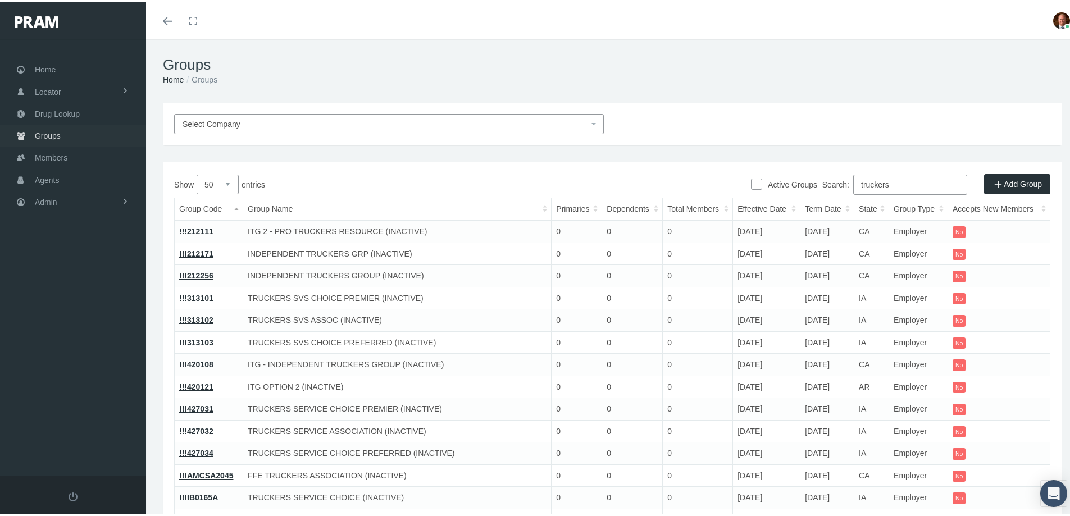
click at [48, 135] on span "Groups" at bounding box center [48, 133] width 26 height 21
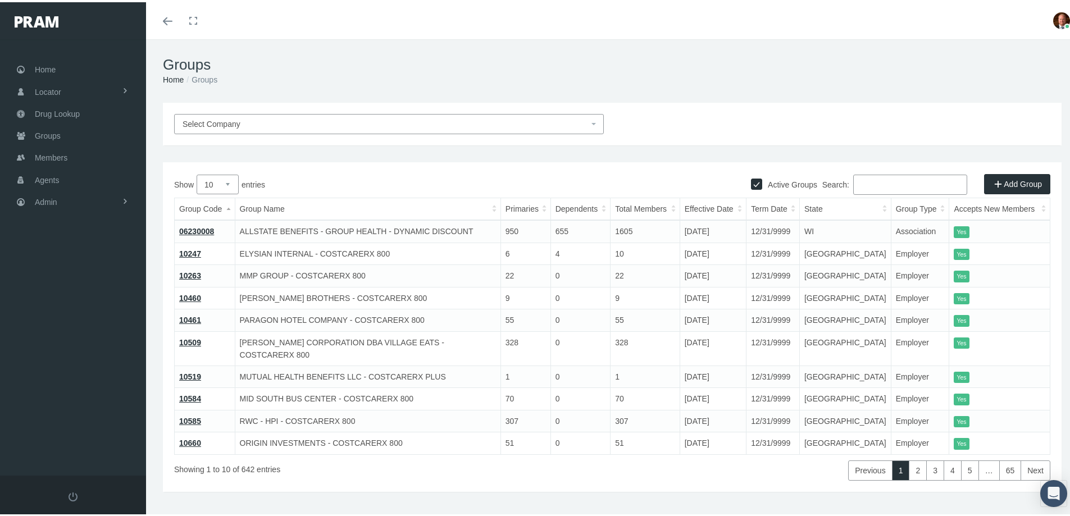
click at [281, 122] on span "Select Company" at bounding box center [386, 122] width 406 height 12
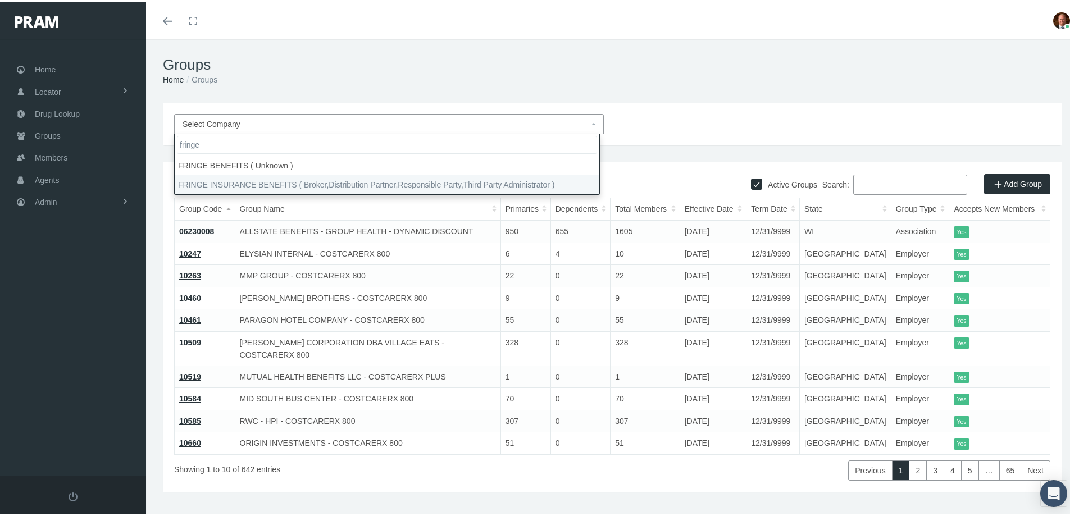
type input "fringe"
select select "2702"
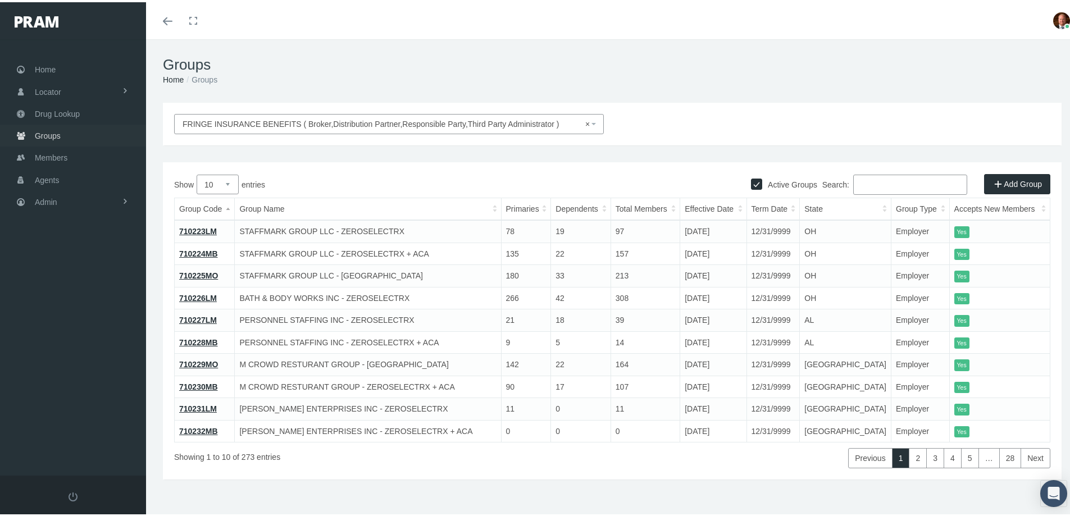
click at [48, 133] on span "Groups" at bounding box center [48, 133] width 26 height 21
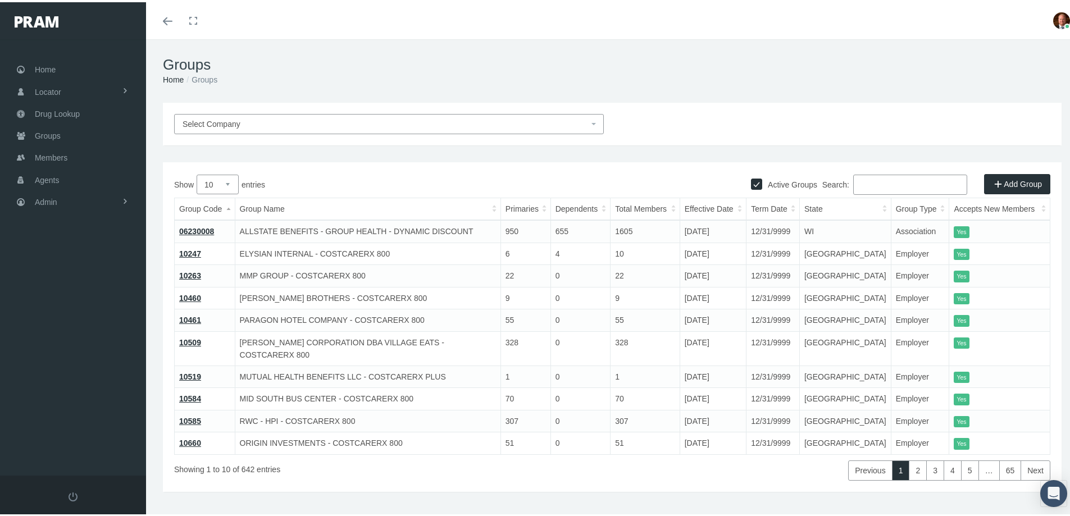
click at [882, 177] on input "Search:" at bounding box center [910, 182] width 114 height 20
paste input "730285MB"
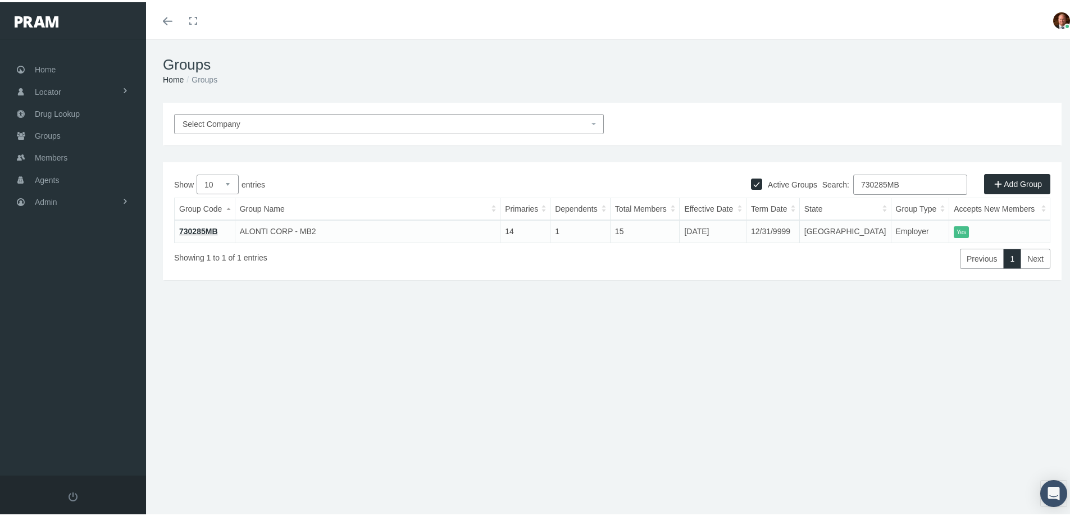
type input "730285MB"
click at [199, 228] on link "730285MB" at bounding box center [198, 229] width 39 height 9
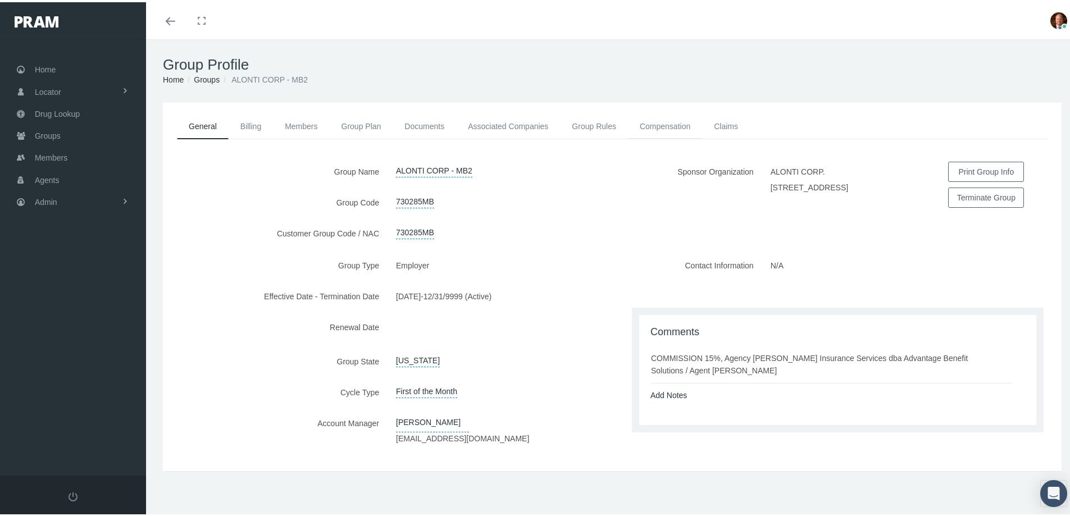
click at [647, 122] on link "Compensation" at bounding box center [665, 124] width 74 height 25
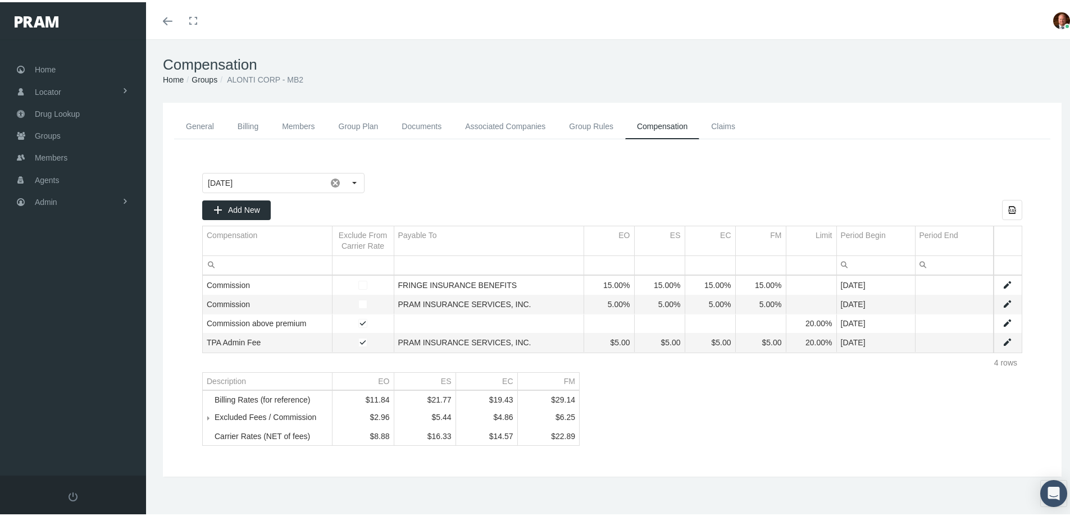
click at [215, 421] on span "Tree list" at bounding box center [215, 416] width 0 height 10
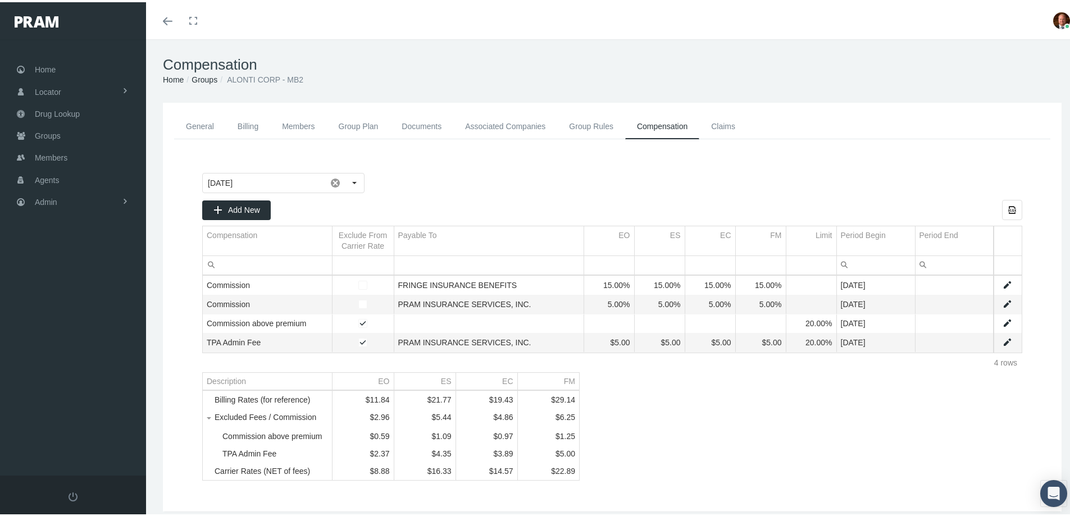
scroll to position [49, 0]
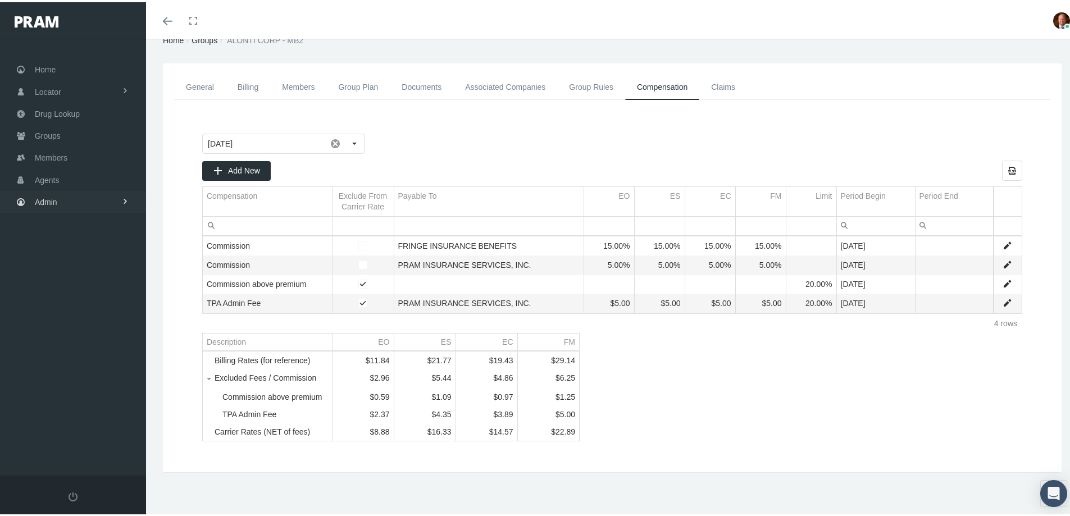
click at [67, 203] on link "Admin" at bounding box center [73, 200] width 146 height 22
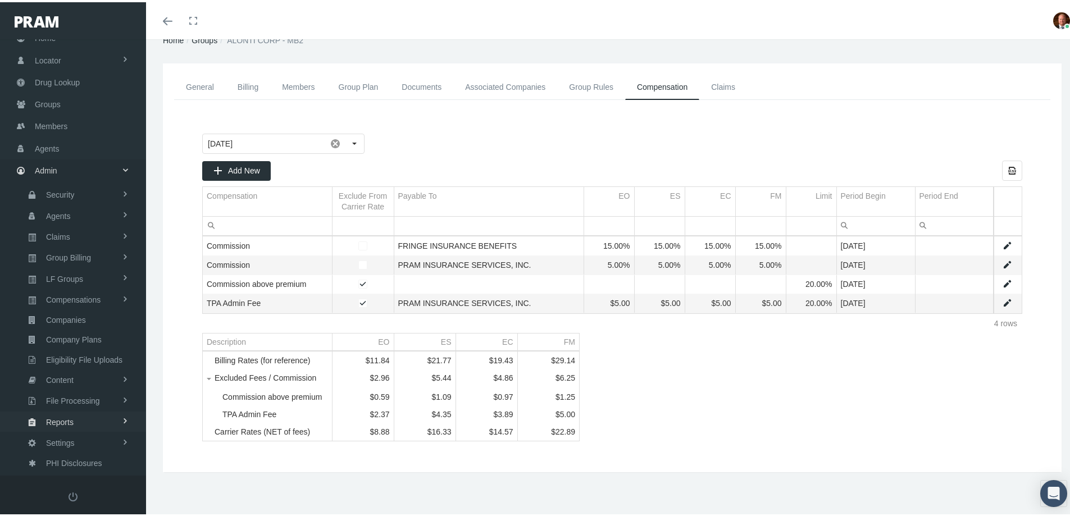
click at [66, 419] on span "Reports" at bounding box center [60, 420] width 28 height 19
click at [70, 444] on span "Reports" at bounding box center [58, 441] width 28 height 19
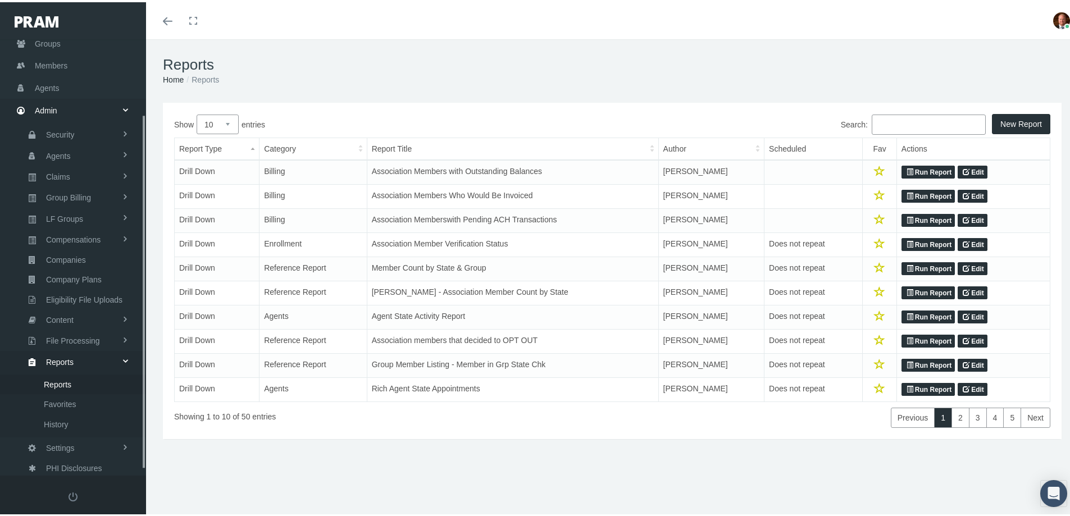
scroll to position [99, 0]
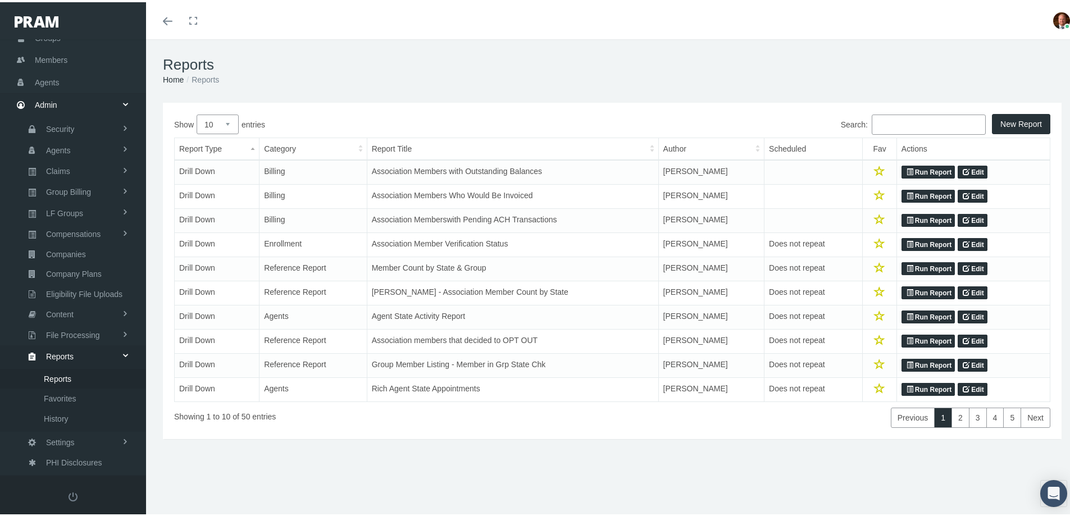
click at [916, 122] on input "Search:" at bounding box center [929, 122] width 114 height 20
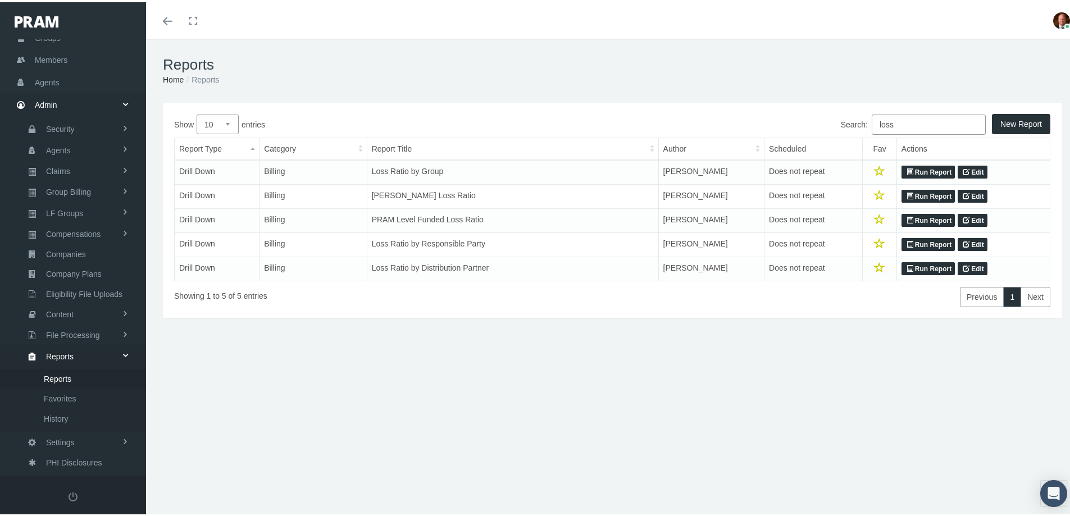
type input "loss"
click at [919, 171] on link "Run Report" at bounding box center [928, 169] width 53 height 13
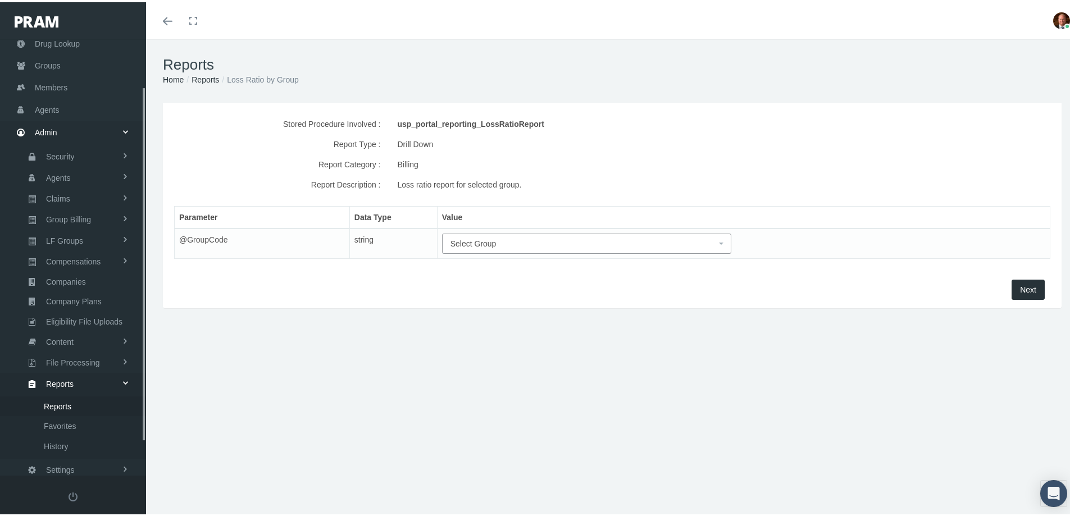
scroll to position [99, 0]
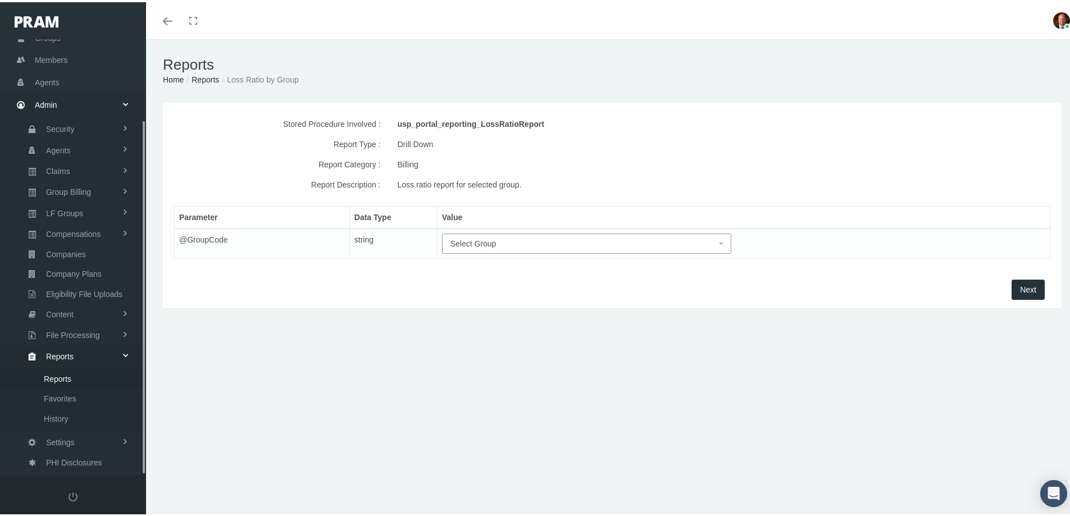
click at [528, 244] on span "Select Group" at bounding box center [584, 241] width 266 height 12
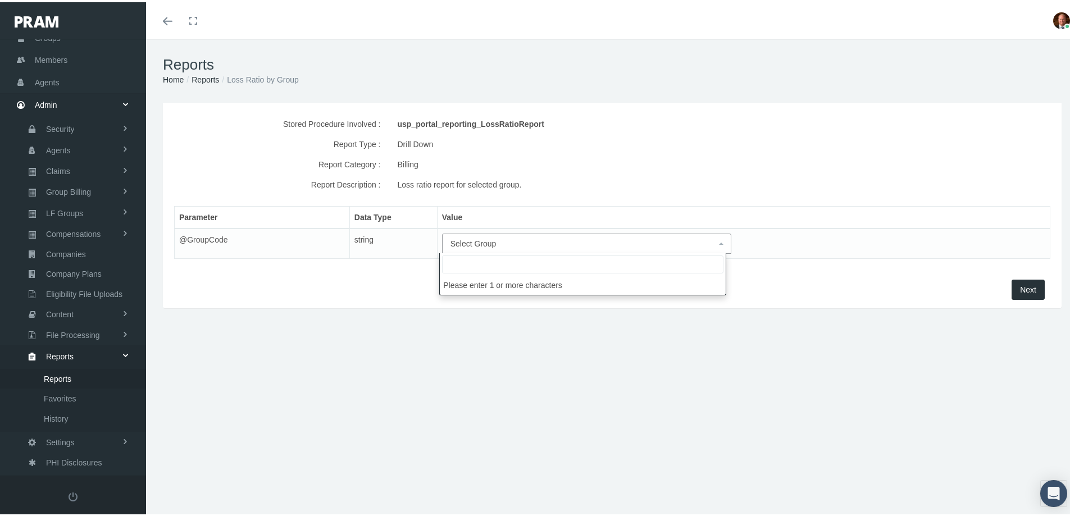
drag, startPoint x: 528, startPoint y: 244, endPoint x: 493, endPoint y: 266, distance: 40.9
paste input "730285MB"
type input "730285MB"
select select "730285MB"
click at [1020, 285] on span "Next" at bounding box center [1028, 287] width 16 height 9
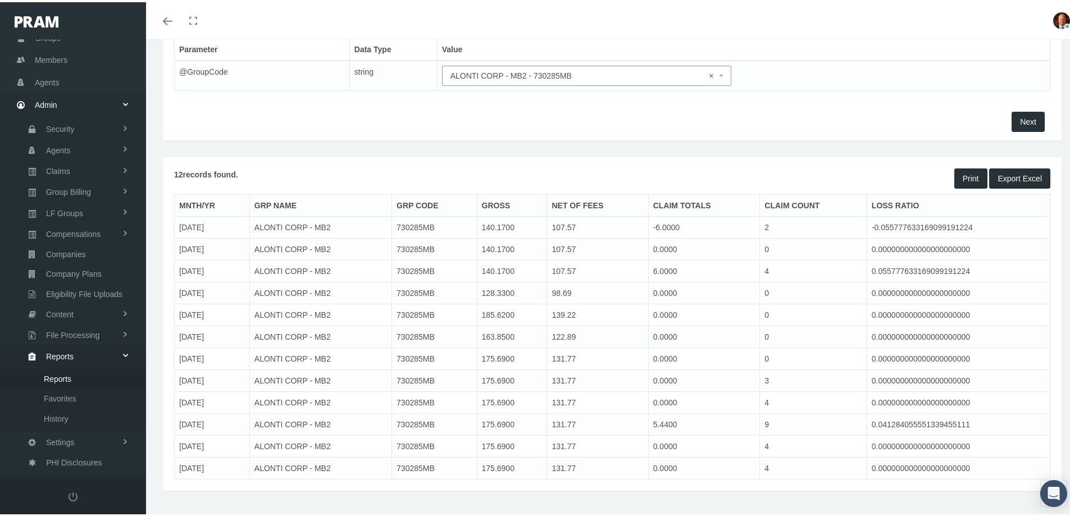
scroll to position [187, 0]
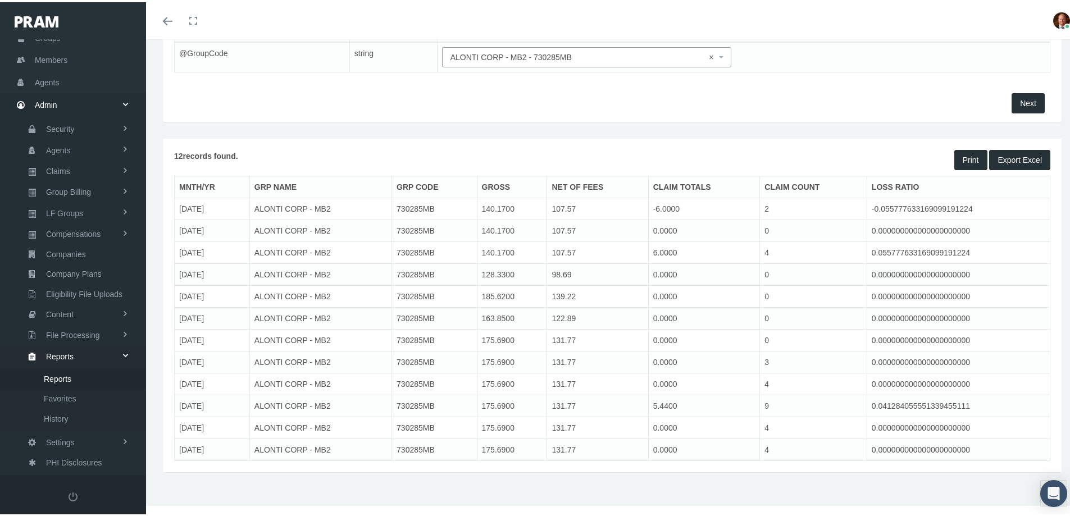
click at [542, 52] on span "× ALONTI CORP - MB2 - 730285MB" at bounding box center [584, 55] width 266 height 12
drag, startPoint x: 542, startPoint y: 52, endPoint x: 498, endPoint y: 81, distance: 52.5
paste input "730407MB"
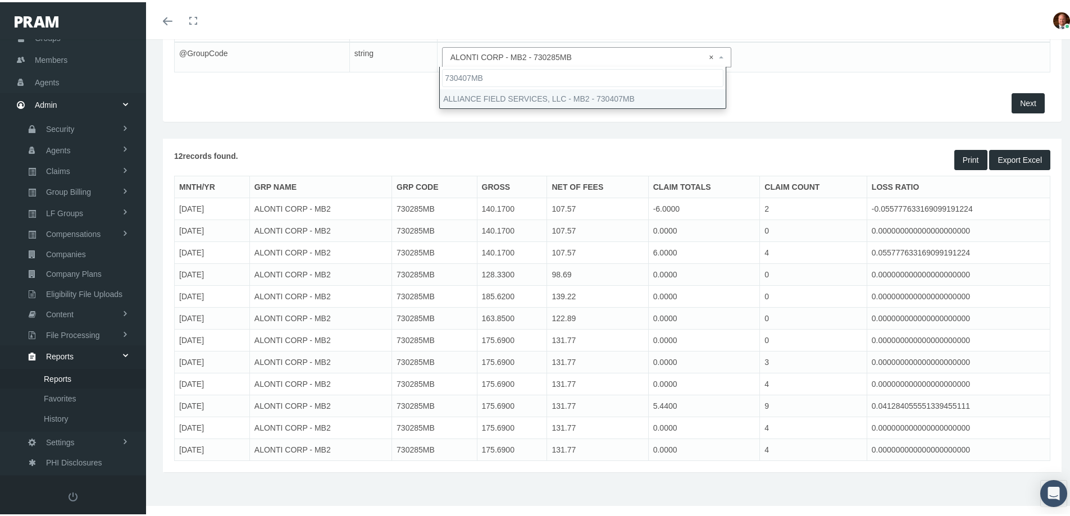
type input "730407MB"
select select "730407MB"
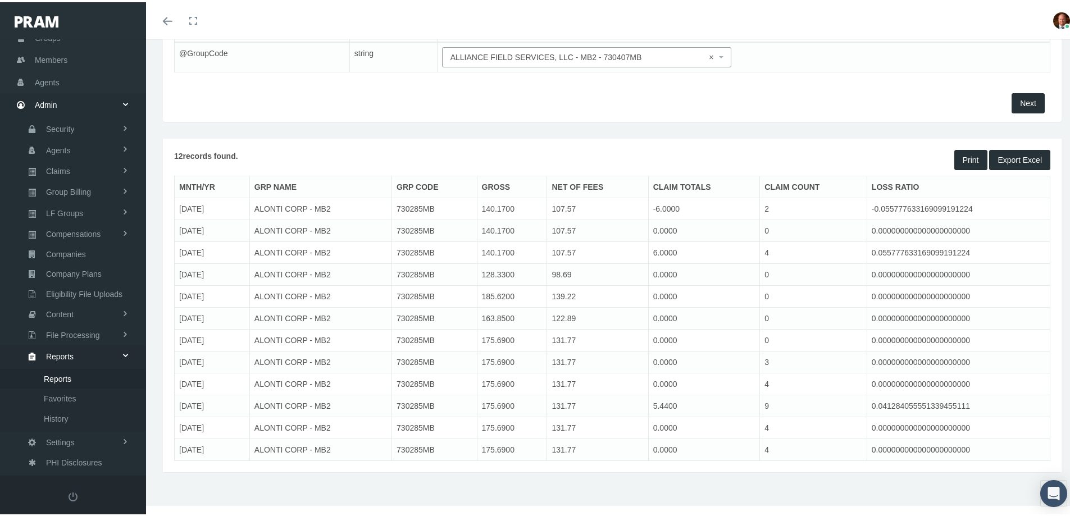
click at [1020, 97] on span "Next" at bounding box center [1028, 101] width 16 height 9
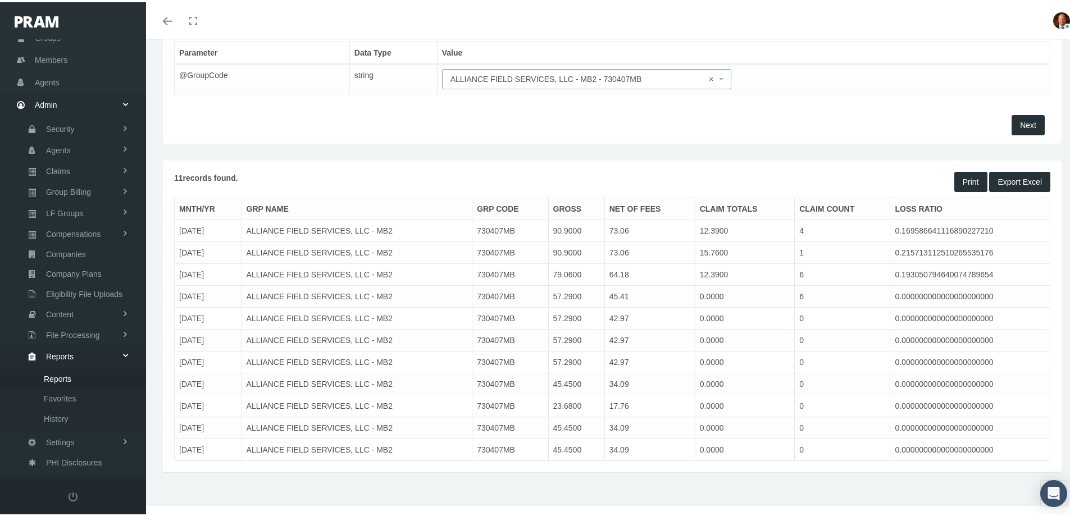
click at [495, 75] on span "× ALLIANCE FIELD SERVICES, LLC - MB2 - 730407MB" at bounding box center [584, 77] width 266 height 12
type input "730283MB"
select select "730283MB"
click at [1021, 123] on span "Next" at bounding box center [1028, 123] width 16 height 9
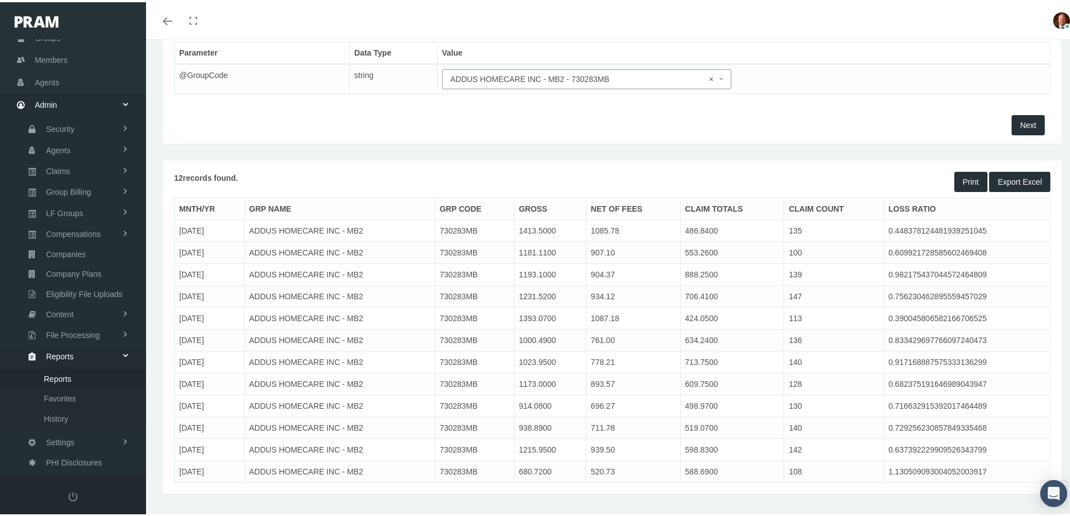
click at [1007, 179] on button "Export Excel" at bounding box center [1019, 180] width 61 height 20
click at [487, 78] on span "× ADDUS HOMECARE INC - MB2 - 730283MB" at bounding box center [584, 77] width 266 height 12
type input "720158"
select select "720158"
click at [1020, 121] on span "Next" at bounding box center [1028, 123] width 16 height 9
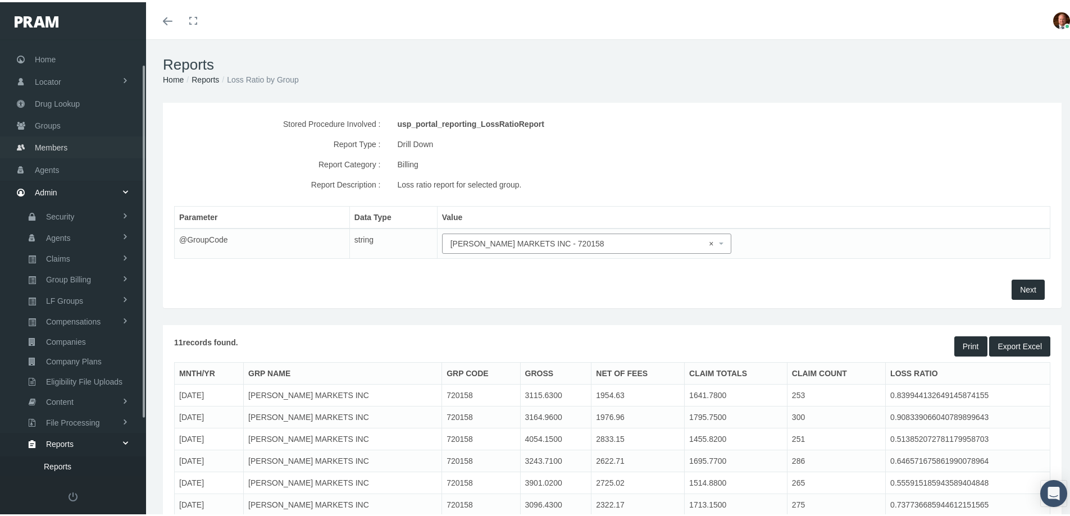
scroll to position [0, 0]
click at [47, 135] on span "Groups" at bounding box center [48, 133] width 26 height 21
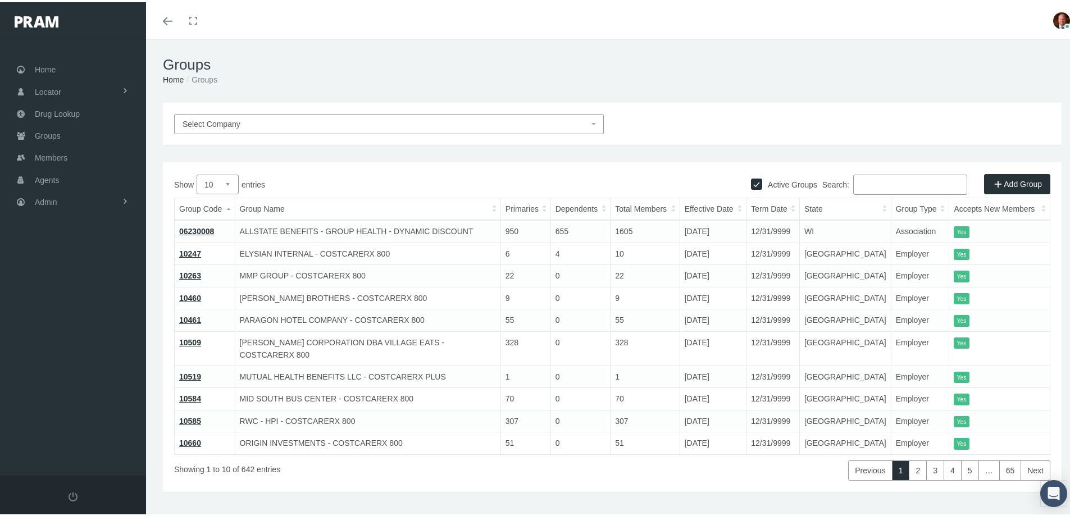
click at [886, 181] on input "Search:" at bounding box center [910, 182] width 114 height 20
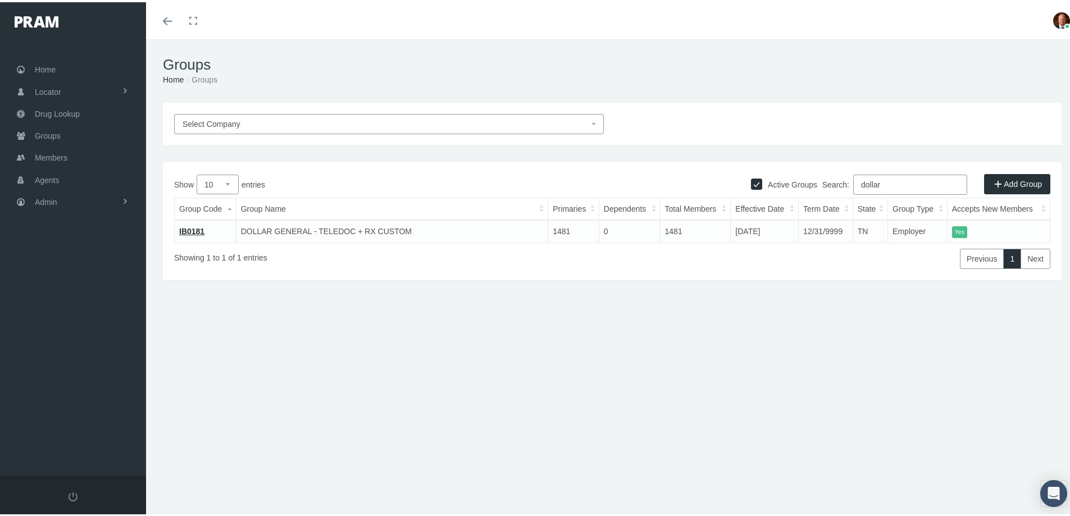
type input "dollar"
click at [188, 230] on link "IB0181" at bounding box center [191, 229] width 25 height 9
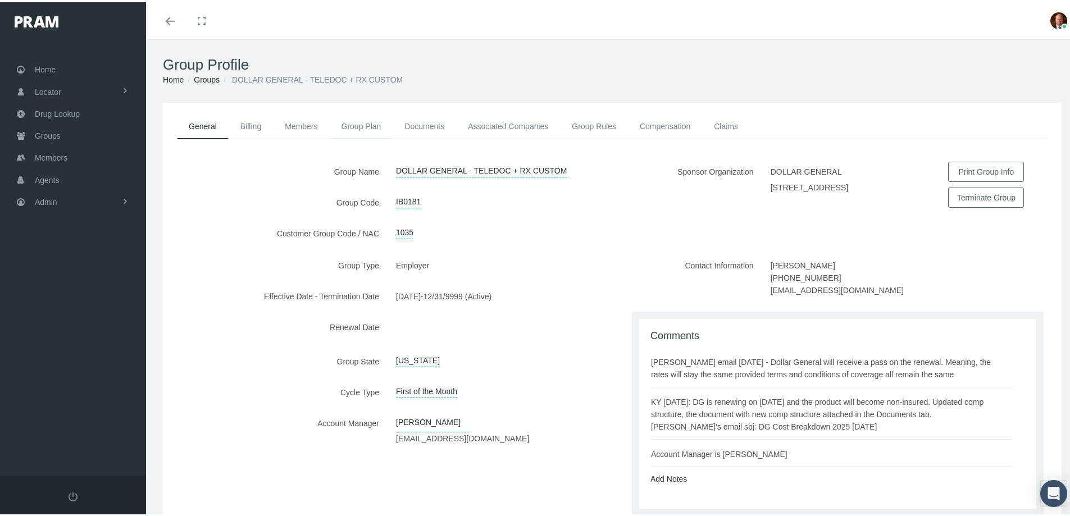
click at [354, 129] on link "Group Plan" at bounding box center [361, 124] width 63 height 25
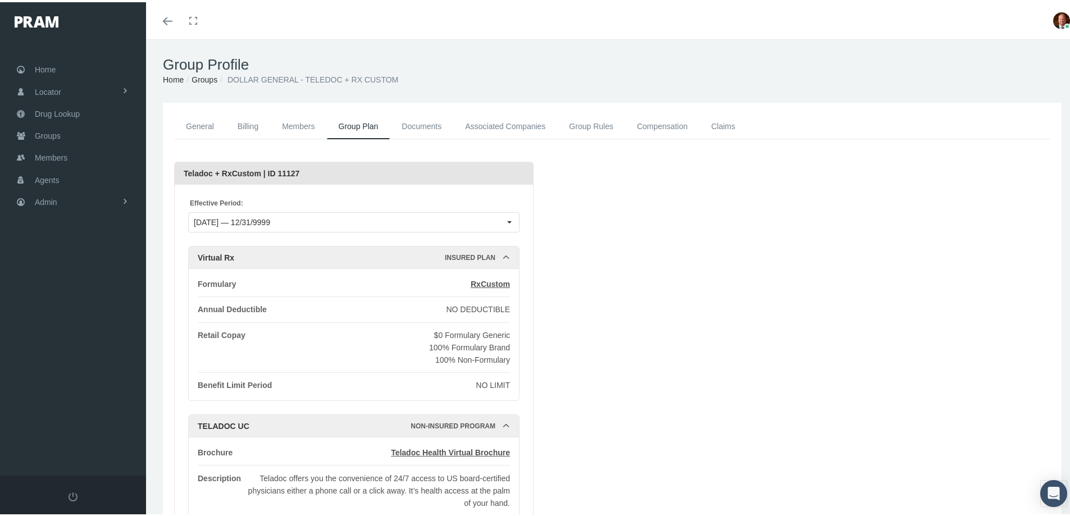
click at [202, 120] on link "General" at bounding box center [200, 124] width 52 height 25
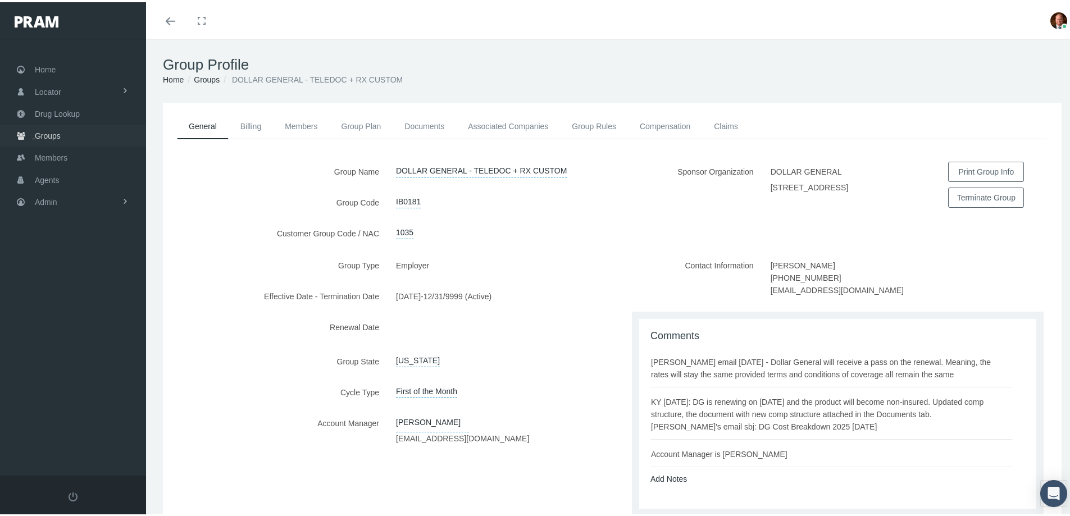
click at [53, 135] on span "Groups" at bounding box center [48, 133] width 26 height 21
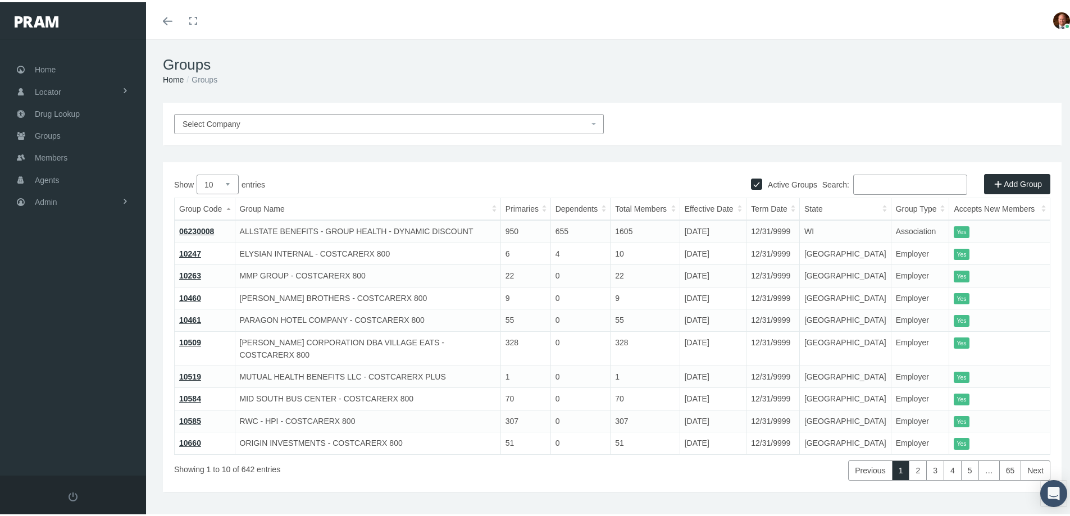
click at [868, 181] on input "Search:" at bounding box center [910, 182] width 114 height 20
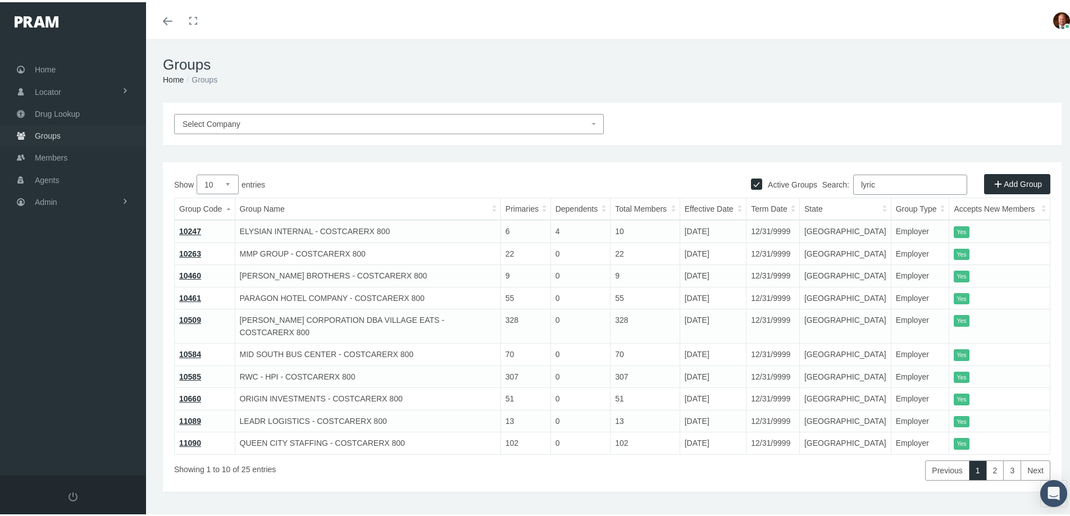
type input "lyric"
click at [50, 137] on span "Groups" at bounding box center [48, 133] width 26 height 21
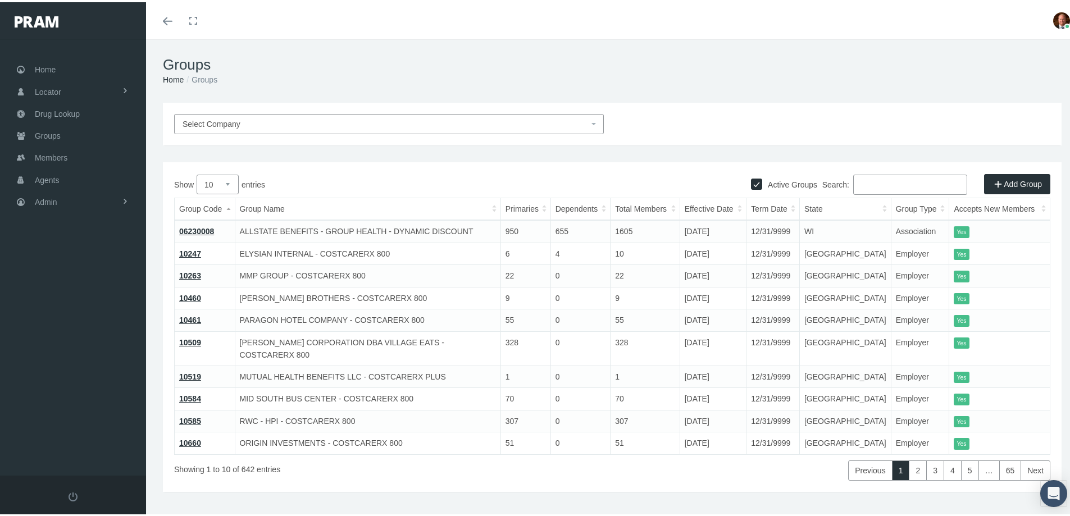
click at [285, 118] on span "Select Company" at bounding box center [386, 122] width 406 height 12
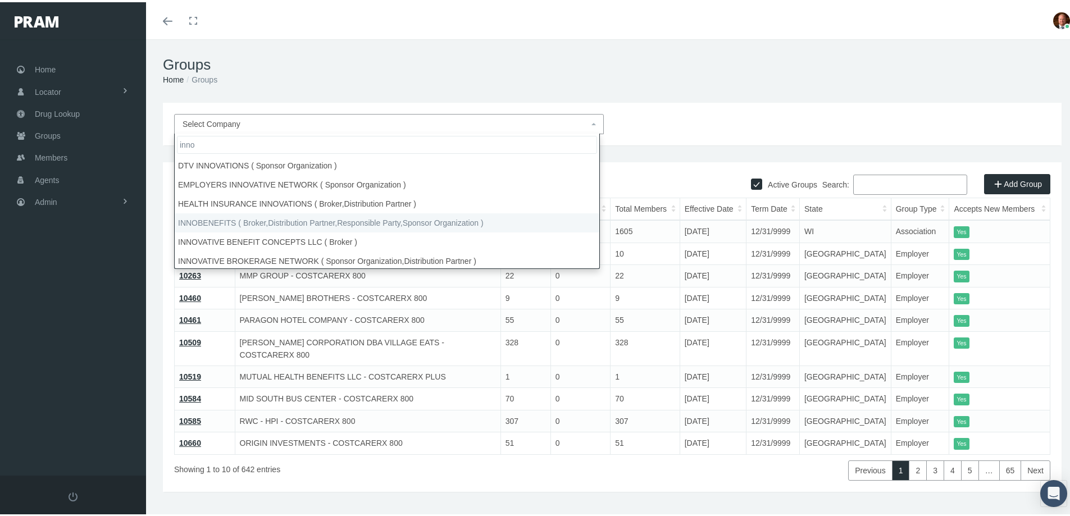
type input "inno"
select select "2715"
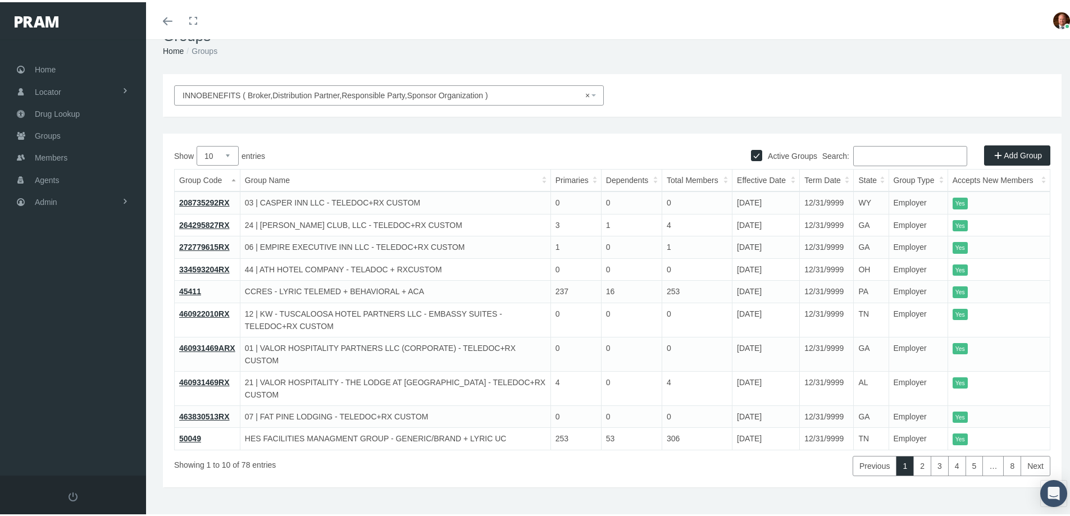
scroll to position [44, 0]
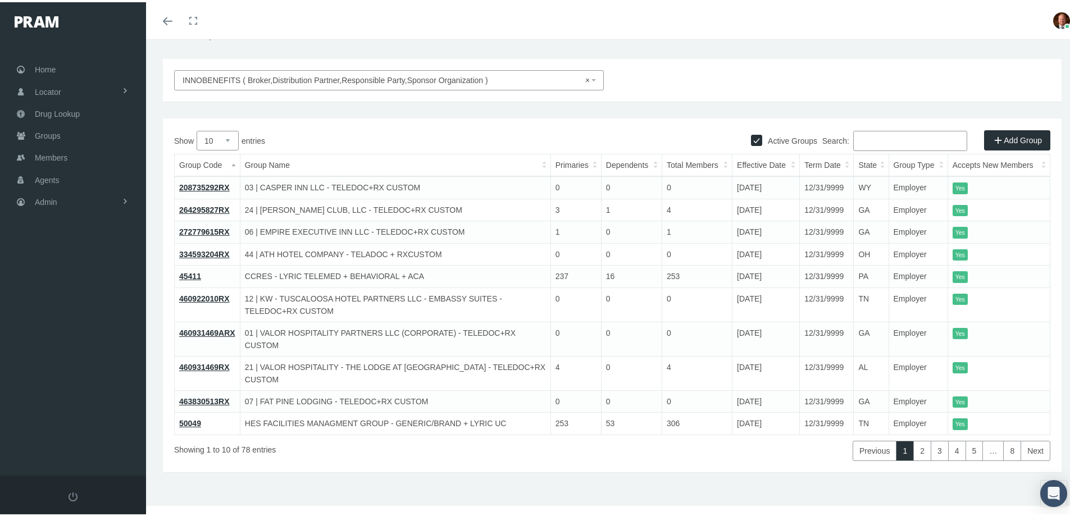
click at [877, 141] on input "Search:" at bounding box center [910, 139] width 114 height 20
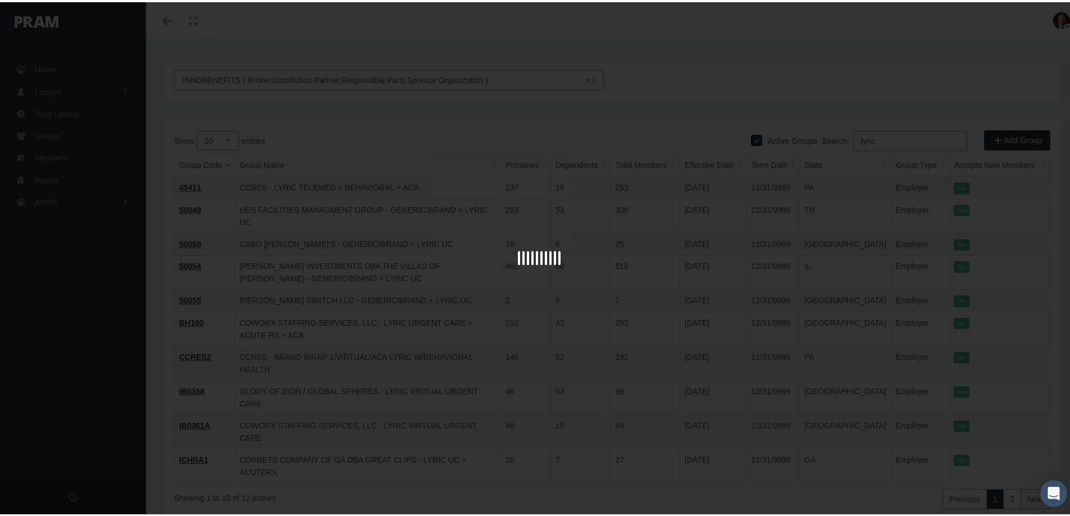
scroll to position [31, 0]
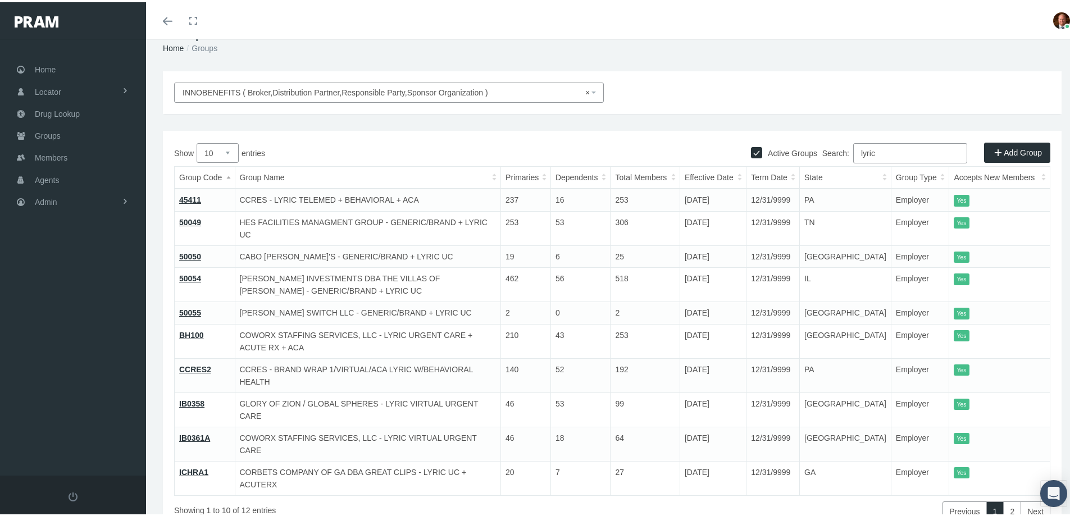
type input "lyric"
click at [190, 217] on link "50049" at bounding box center [190, 220] width 22 height 9
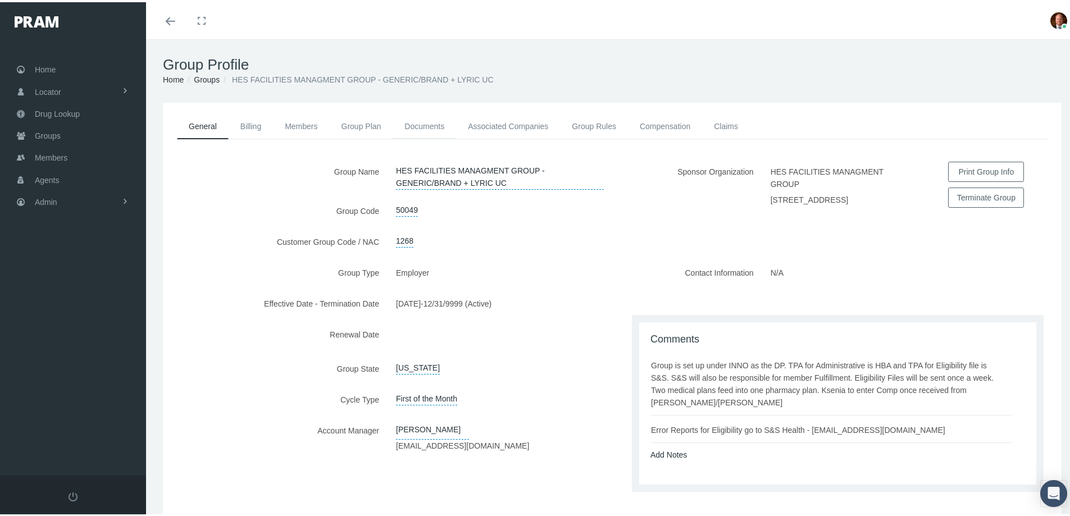
click at [426, 128] on link "Documents" at bounding box center [424, 124] width 63 height 25
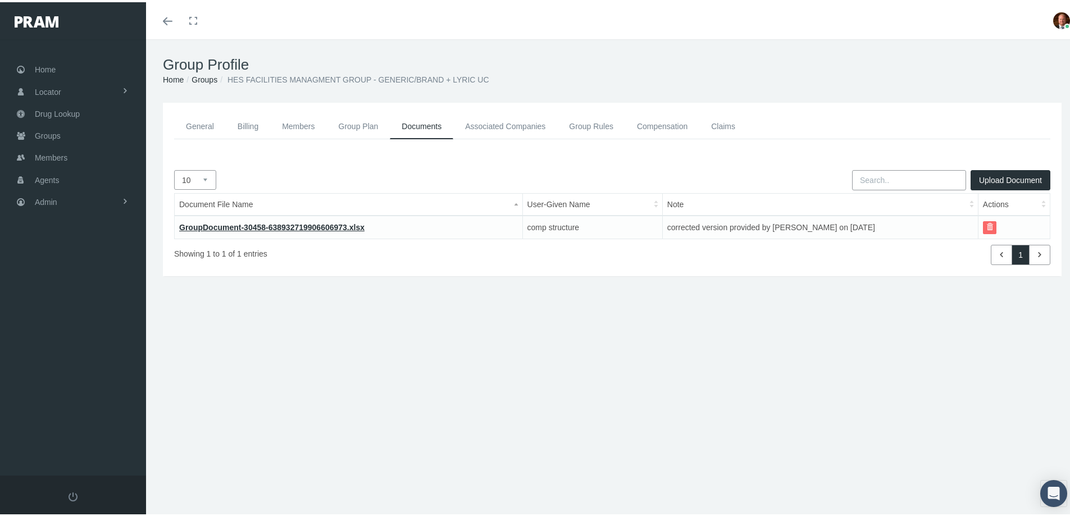
click at [354, 126] on link "Group Plan" at bounding box center [358, 124] width 63 height 25
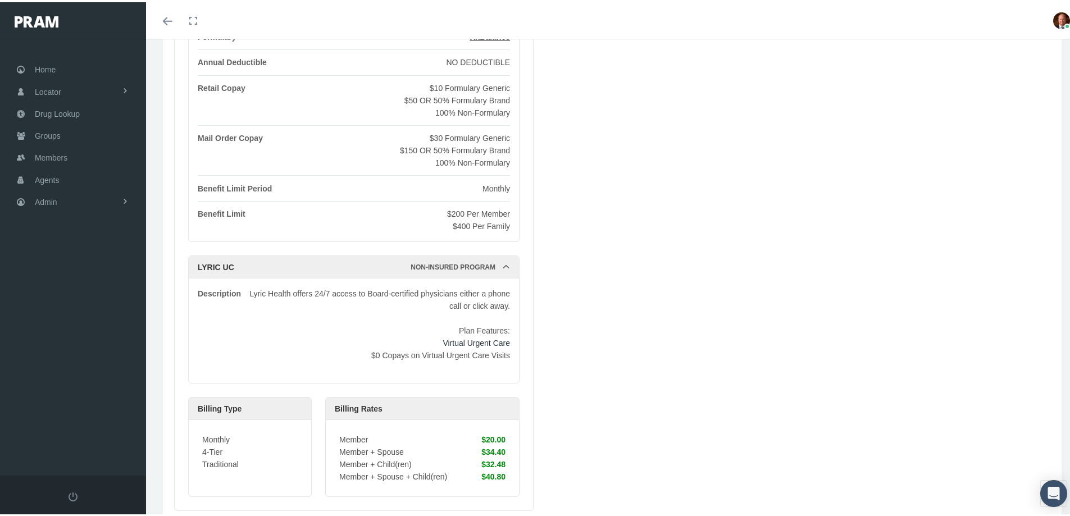
scroll to position [281, 0]
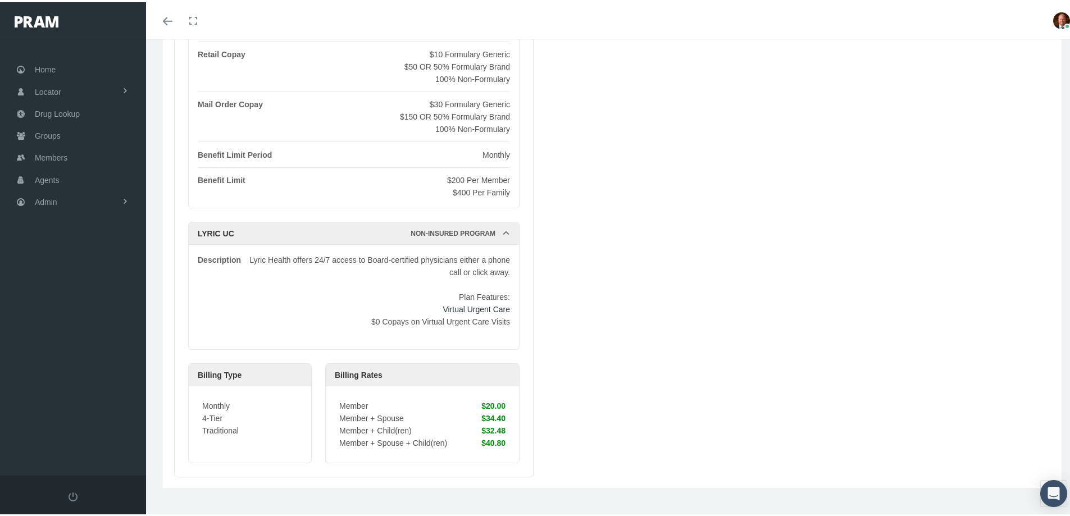
click at [485, 306] on b "Virtual Urgent Care" at bounding box center [476, 307] width 67 height 9
